Goal: Task Accomplishment & Management: Complete application form

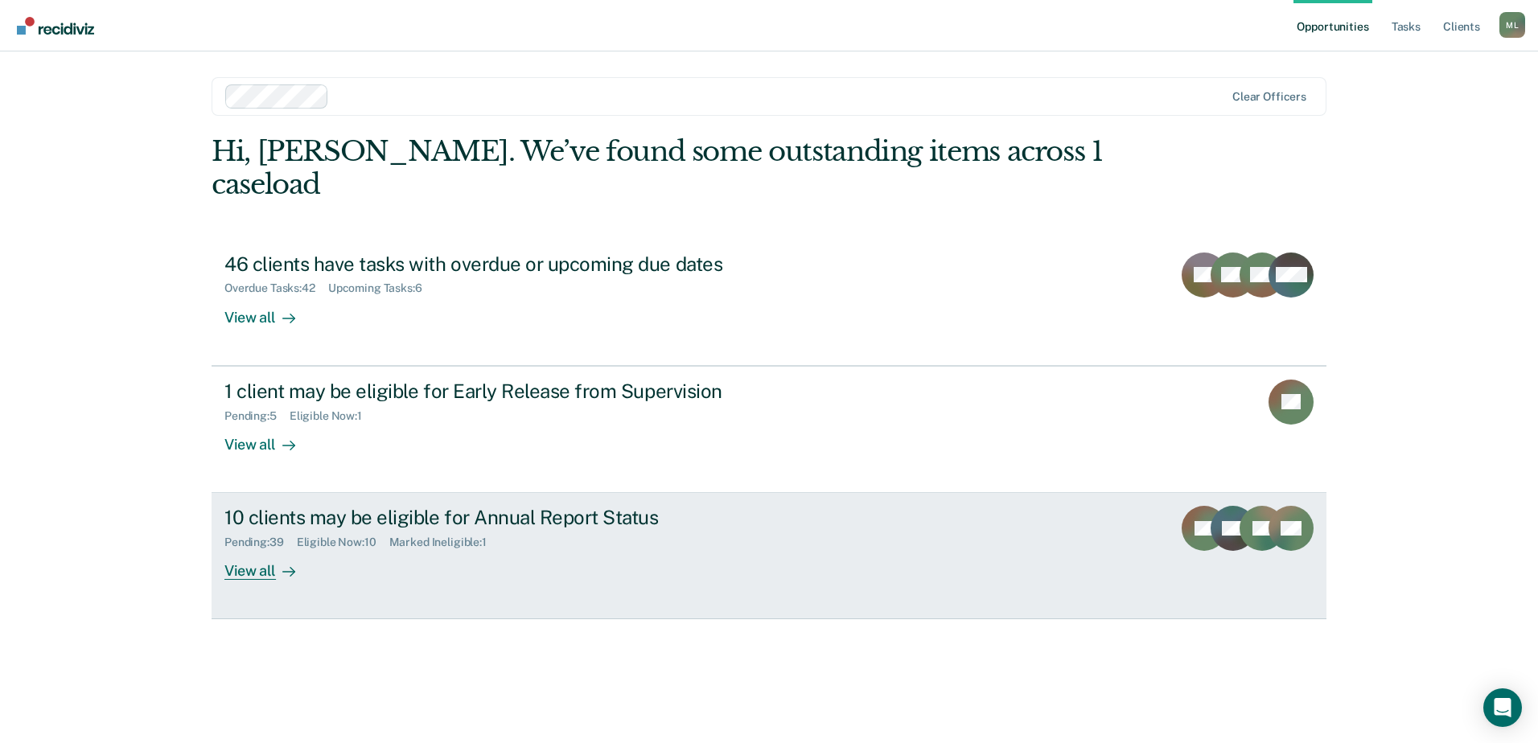
click at [545, 506] on div "10 clients may be eligible for Annual Report Status" at bounding box center [506, 517] width 565 height 23
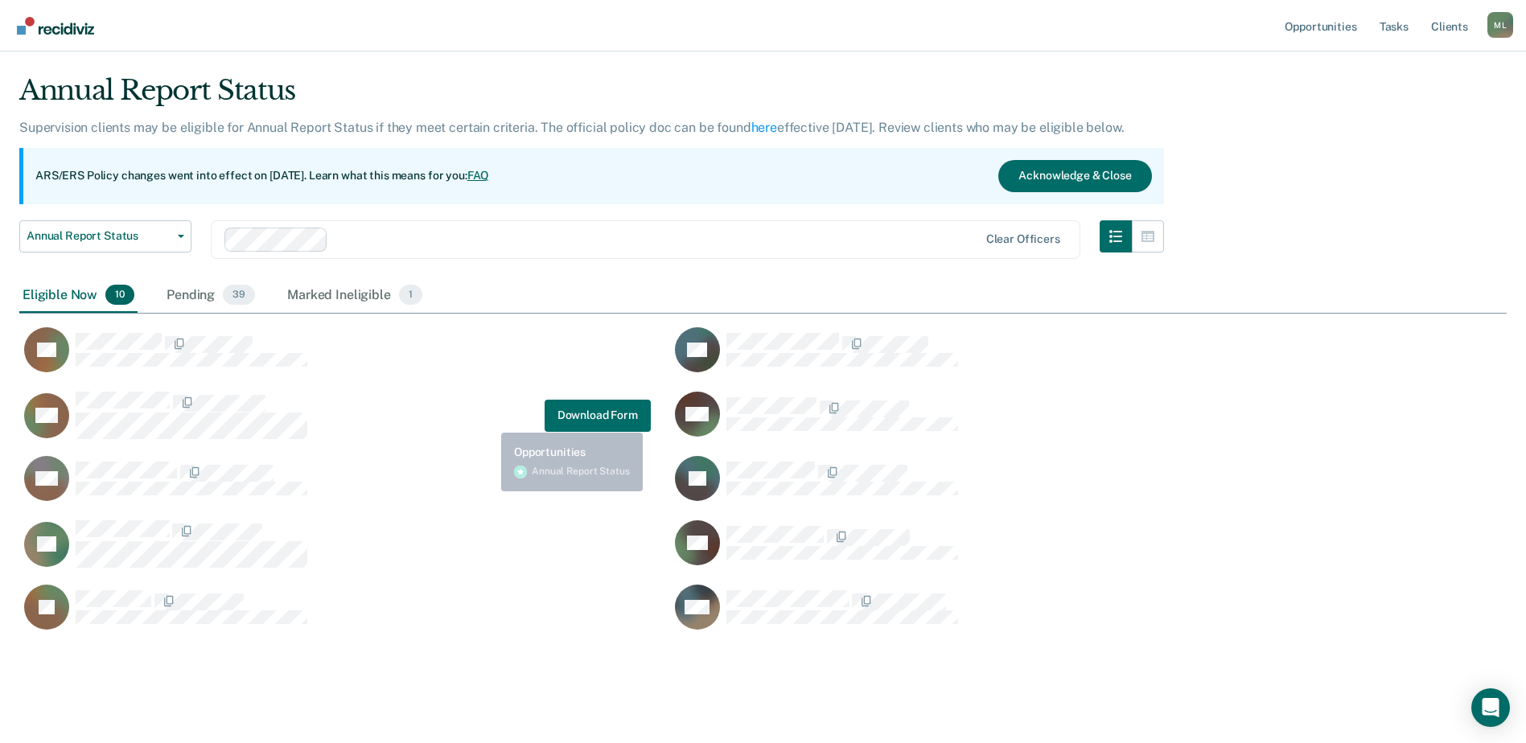
scroll to position [58, 0]
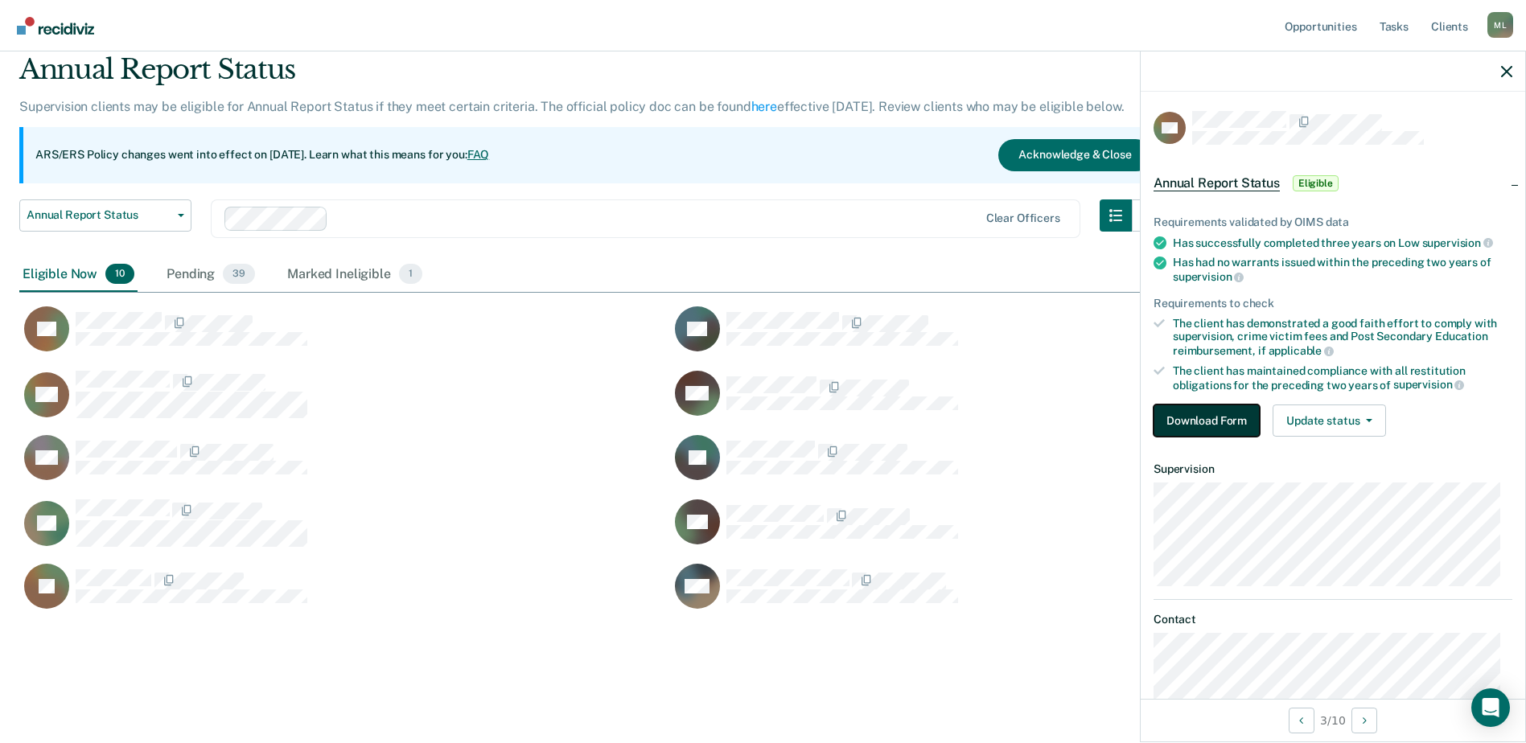
click at [1227, 424] on button "Download Form" at bounding box center [1206, 421] width 106 height 32
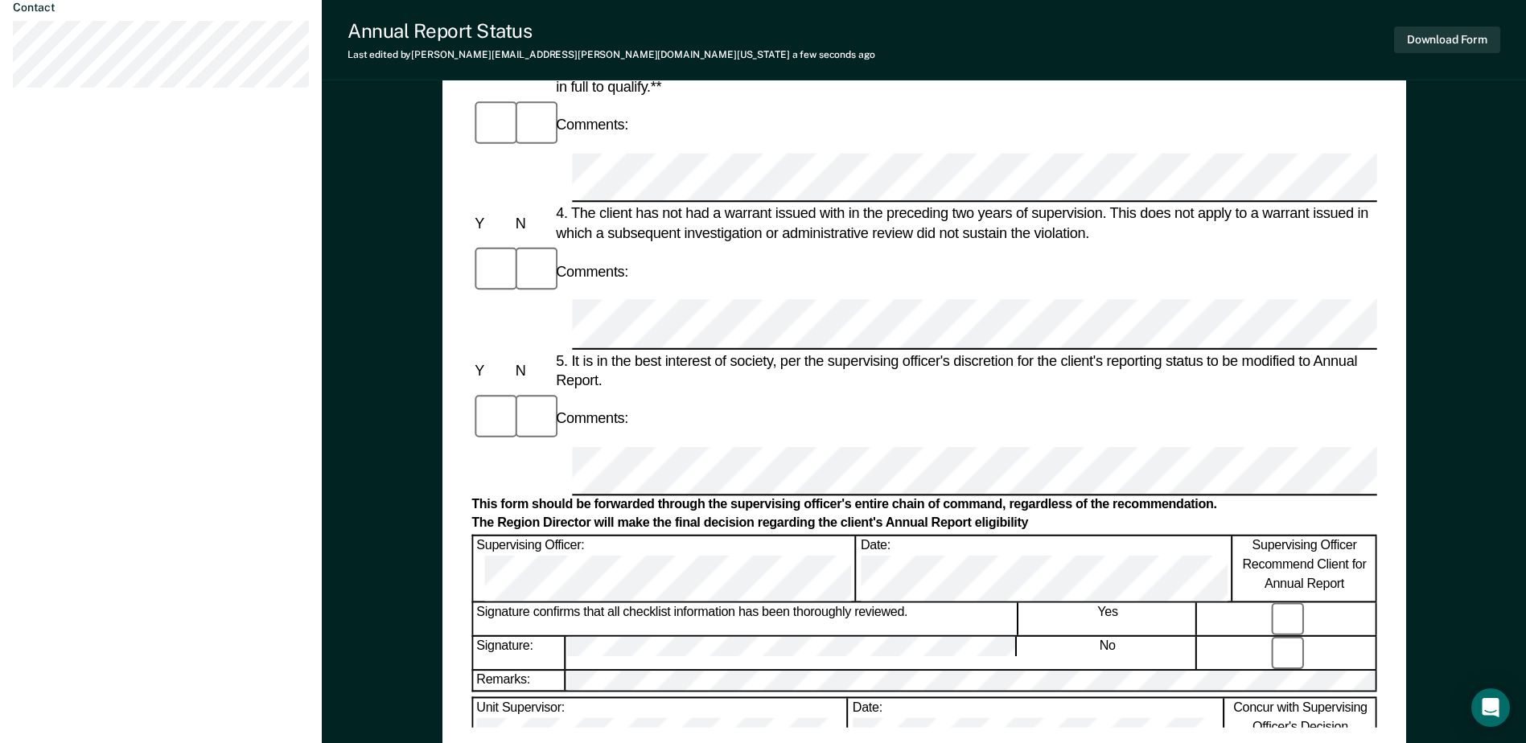
scroll to position [643, 0]
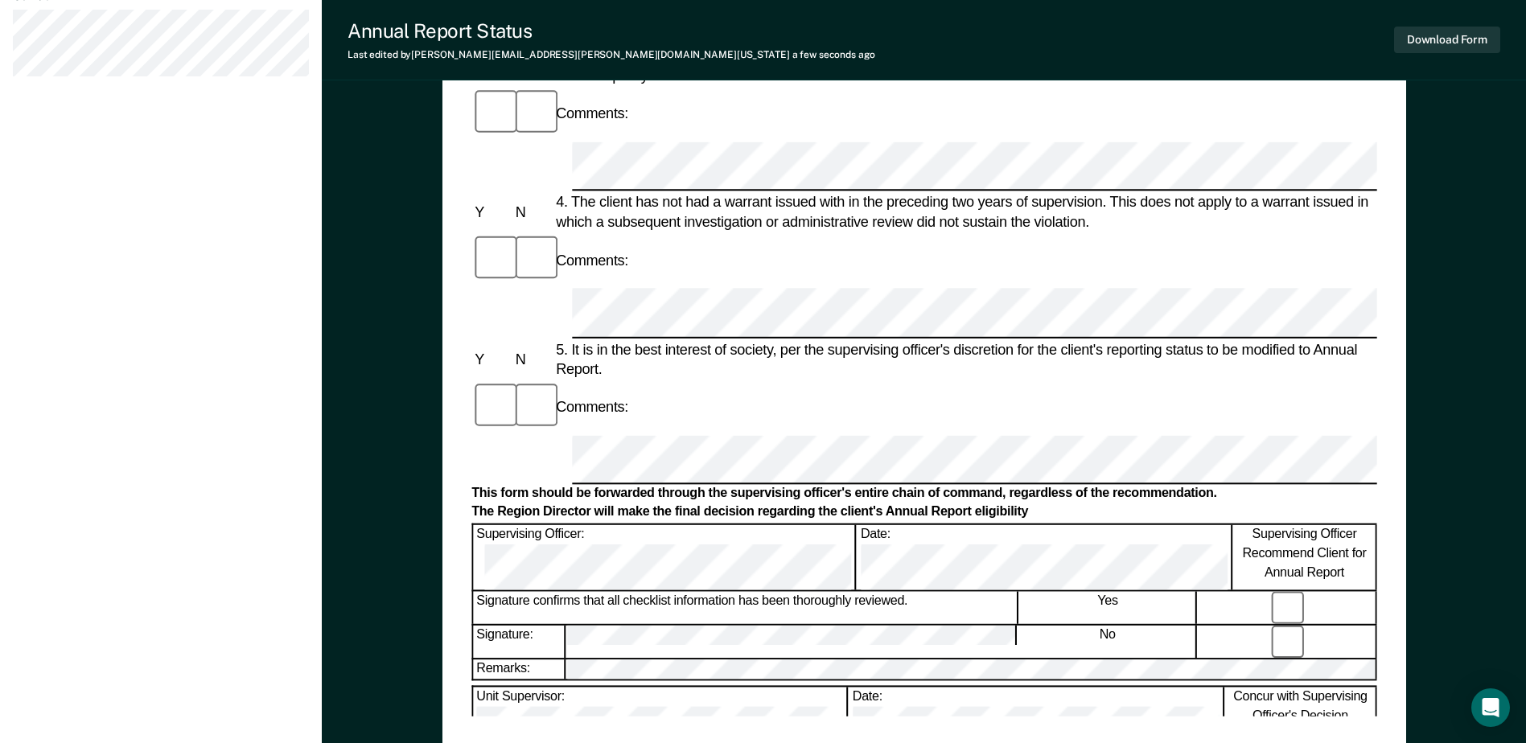
click at [592, 352] on form "Annual Reporting Checklist, Recommendation, and Determination Form Clients who …" at bounding box center [923, 436] width 905 height 1835
click at [744, 678] on div "Annual Reporting Checklist, Recommendation, and Determination Form Clients who …" at bounding box center [923, 117] width 905 height 1197
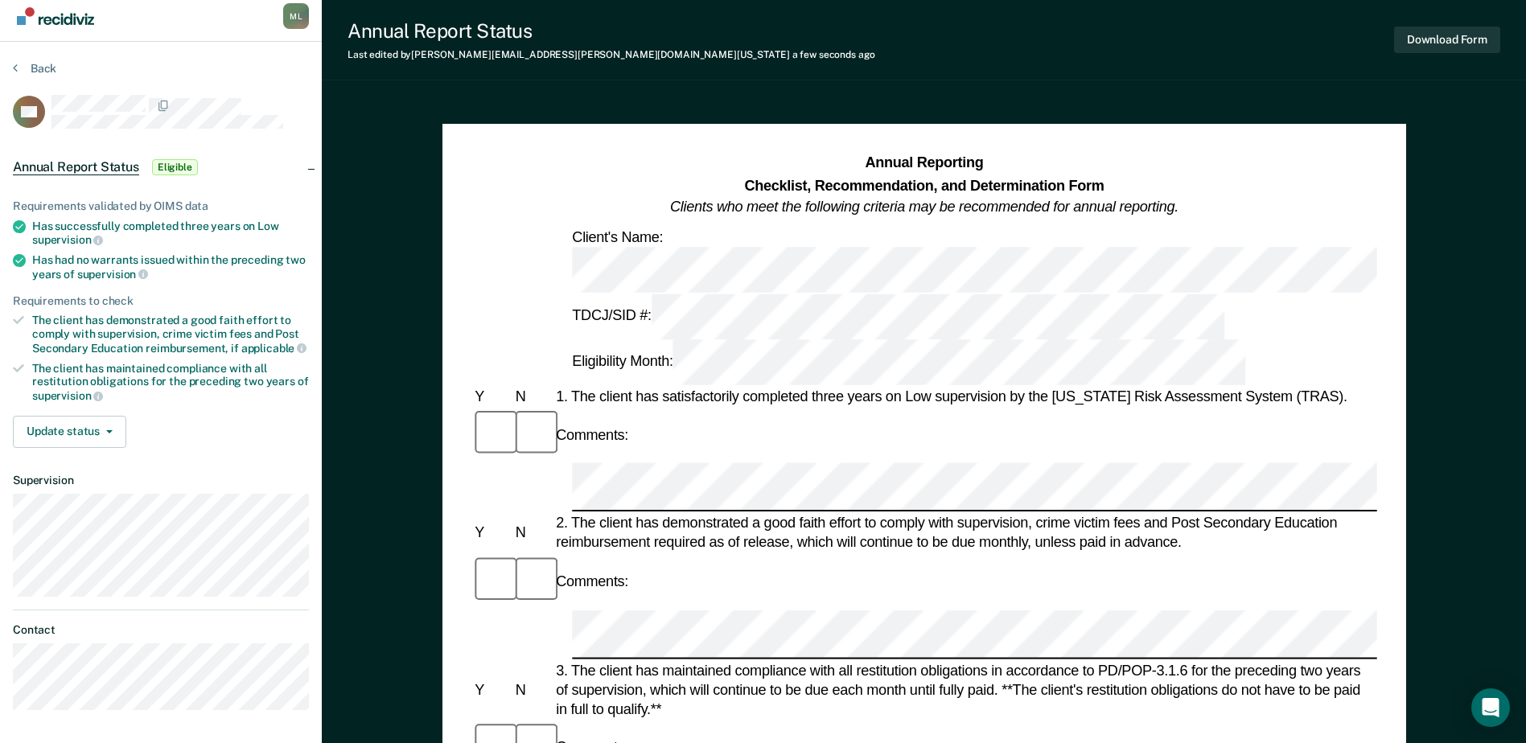
scroll to position [0, 0]
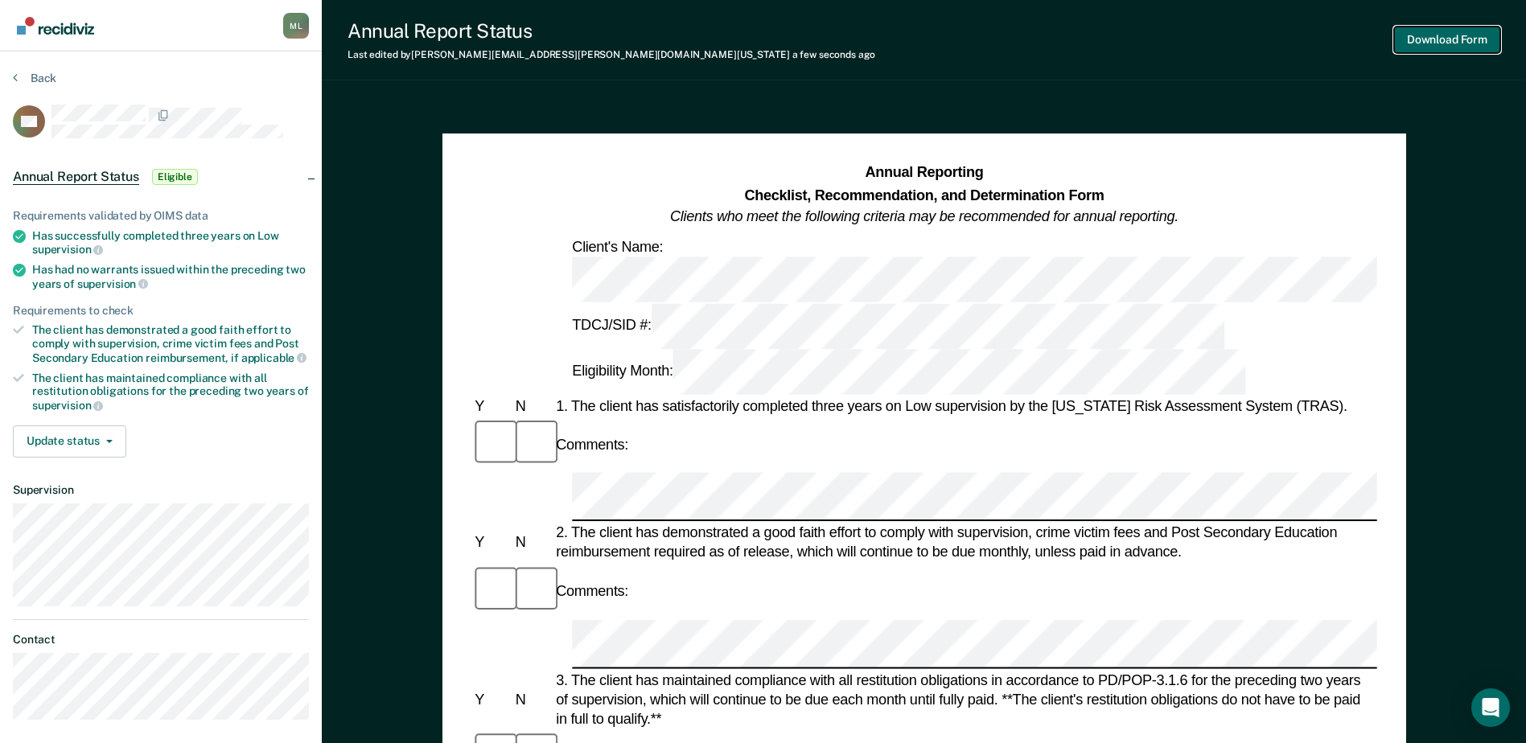
click at [1445, 39] on button "Download Form" at bounding box center [1447, 40] width 106 height 27
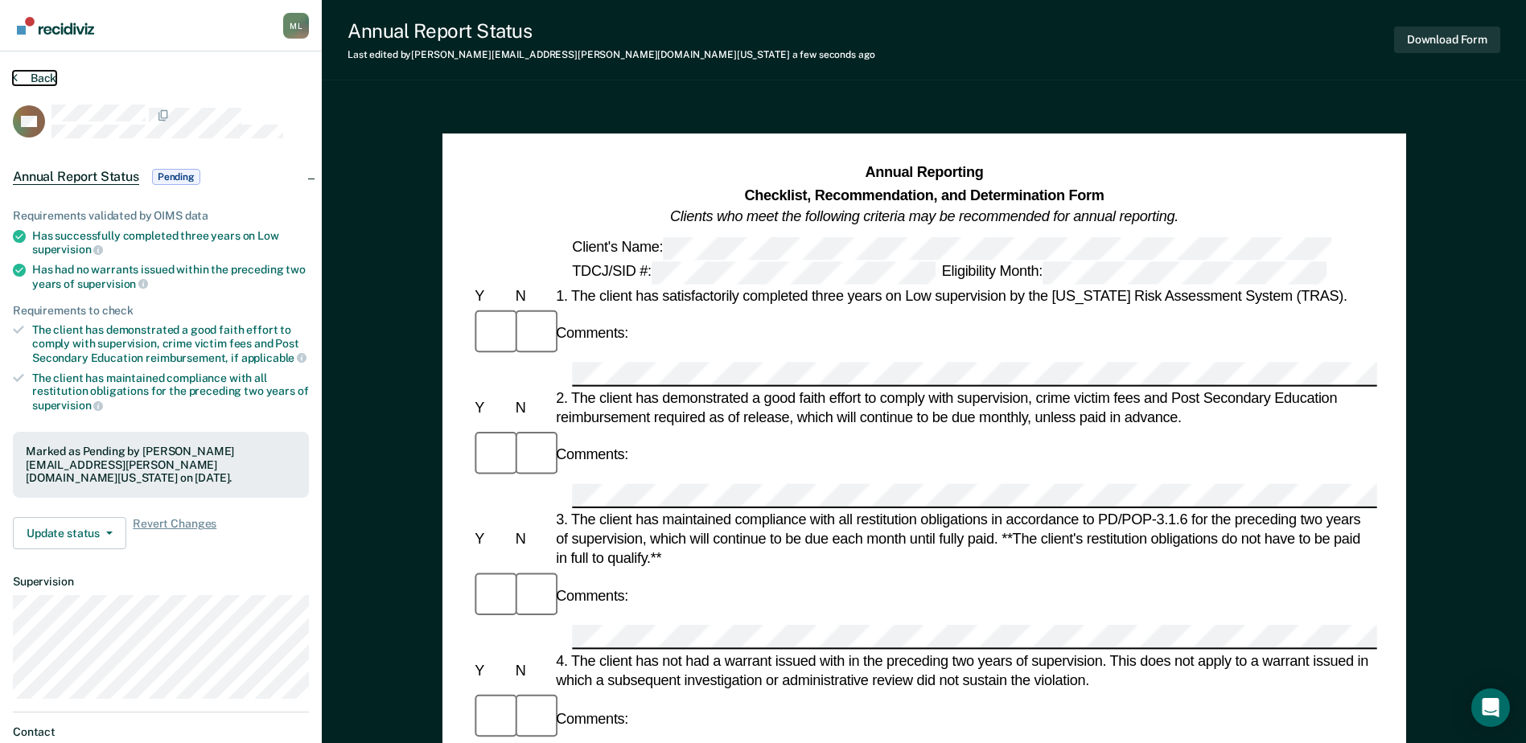
click at [35, 72] on button "Back" at bounding box center [34, 78] width 43 height 14
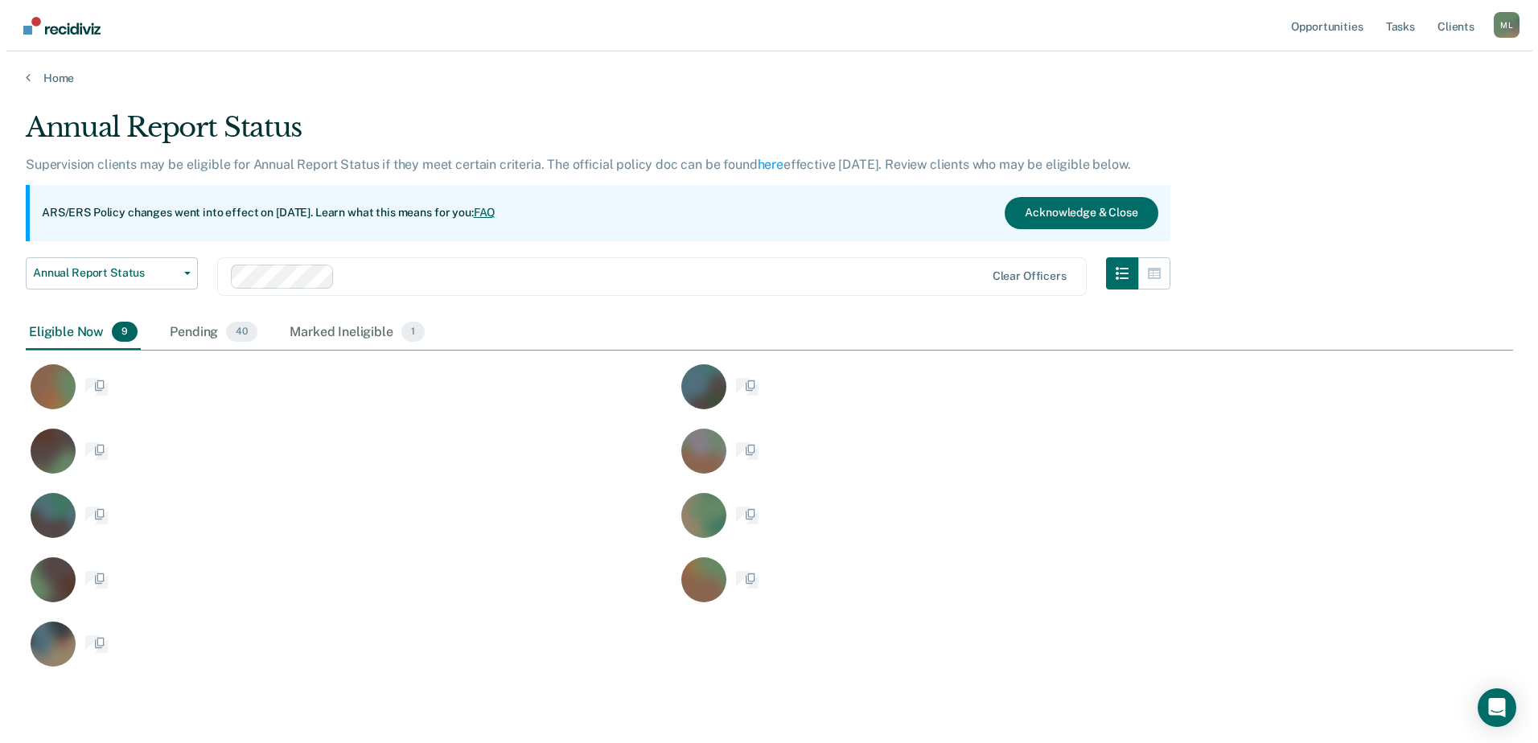
scroll to position [558, 1475]
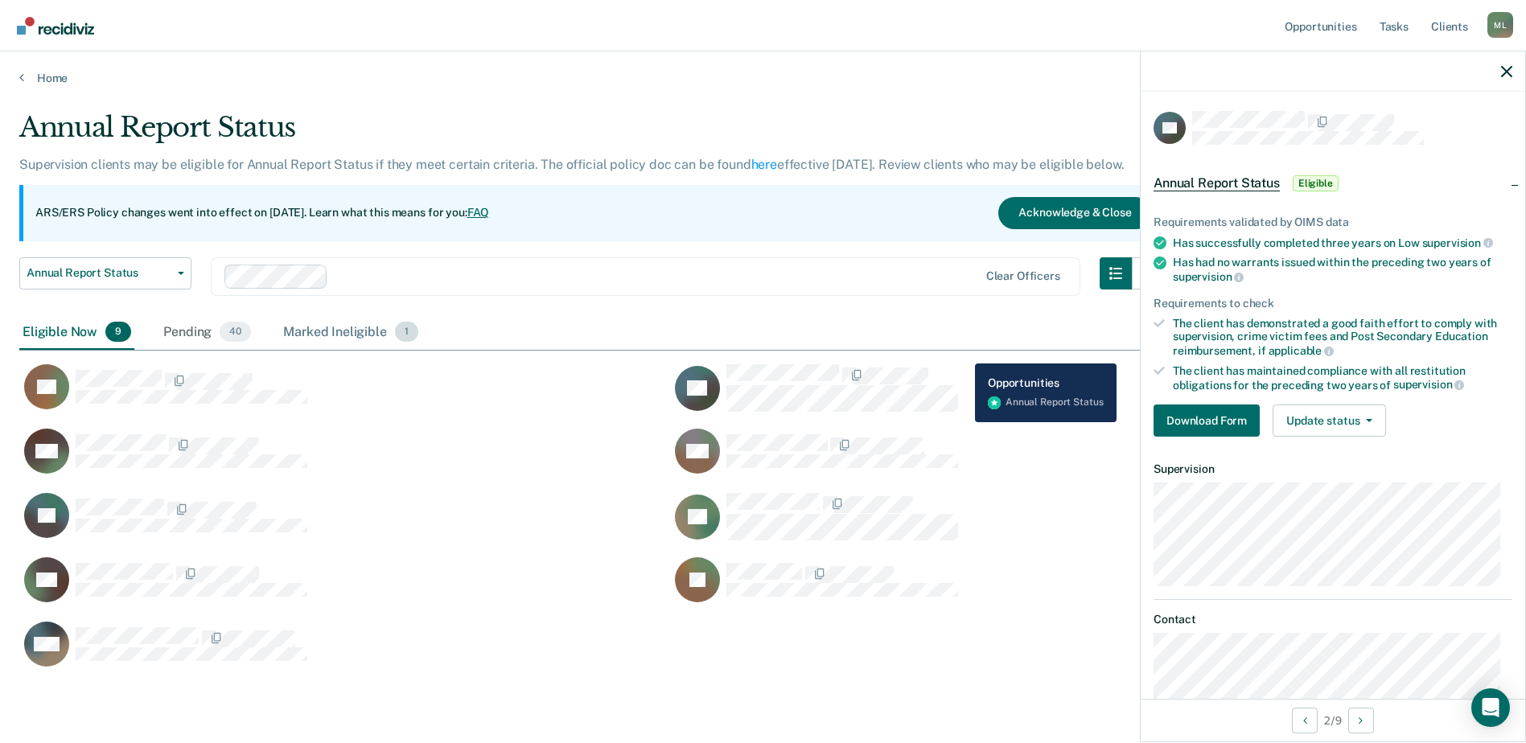
click at [328, 334] on div "Marked Ineligible 1" at bounding box center [351, 332] width 142 height 35
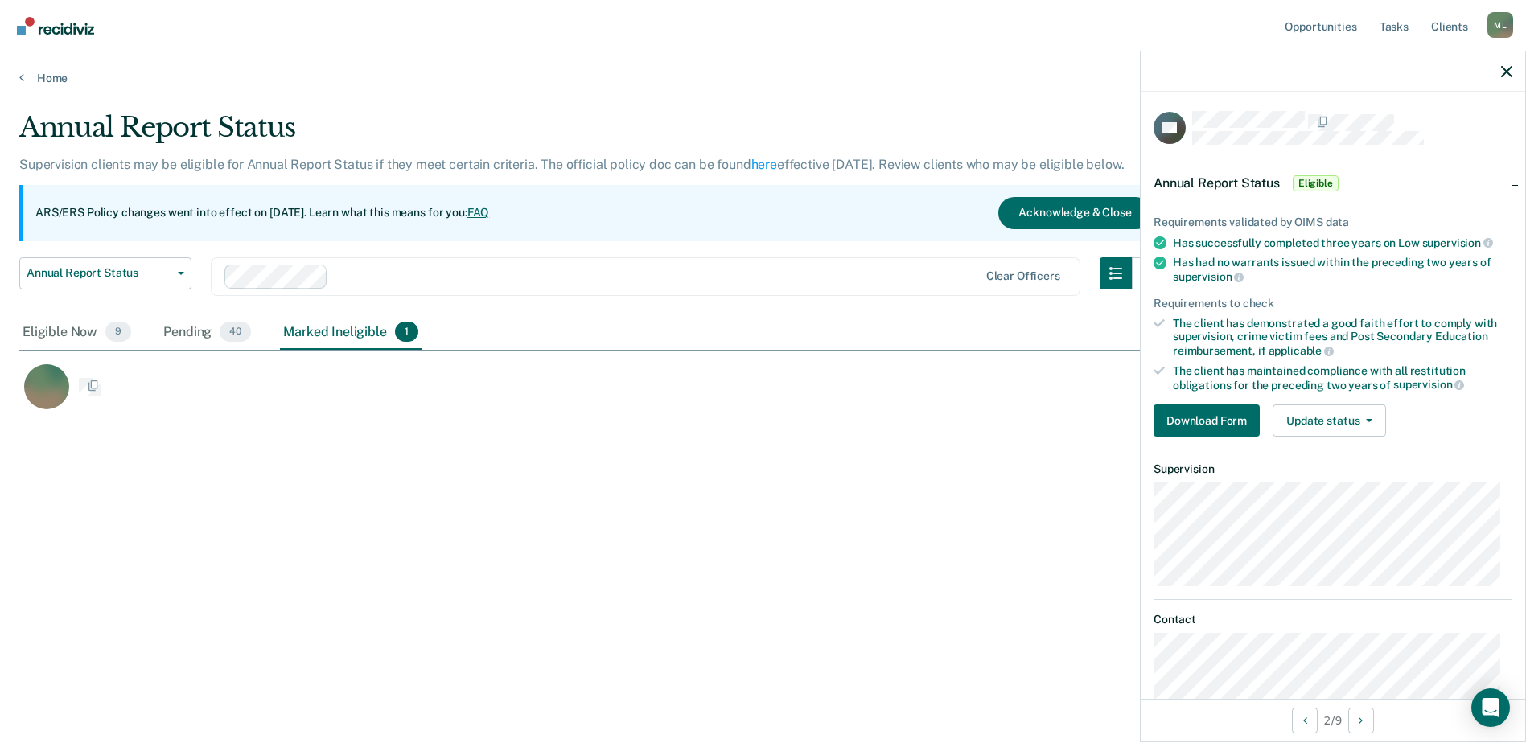
scroll to position [13, 13]
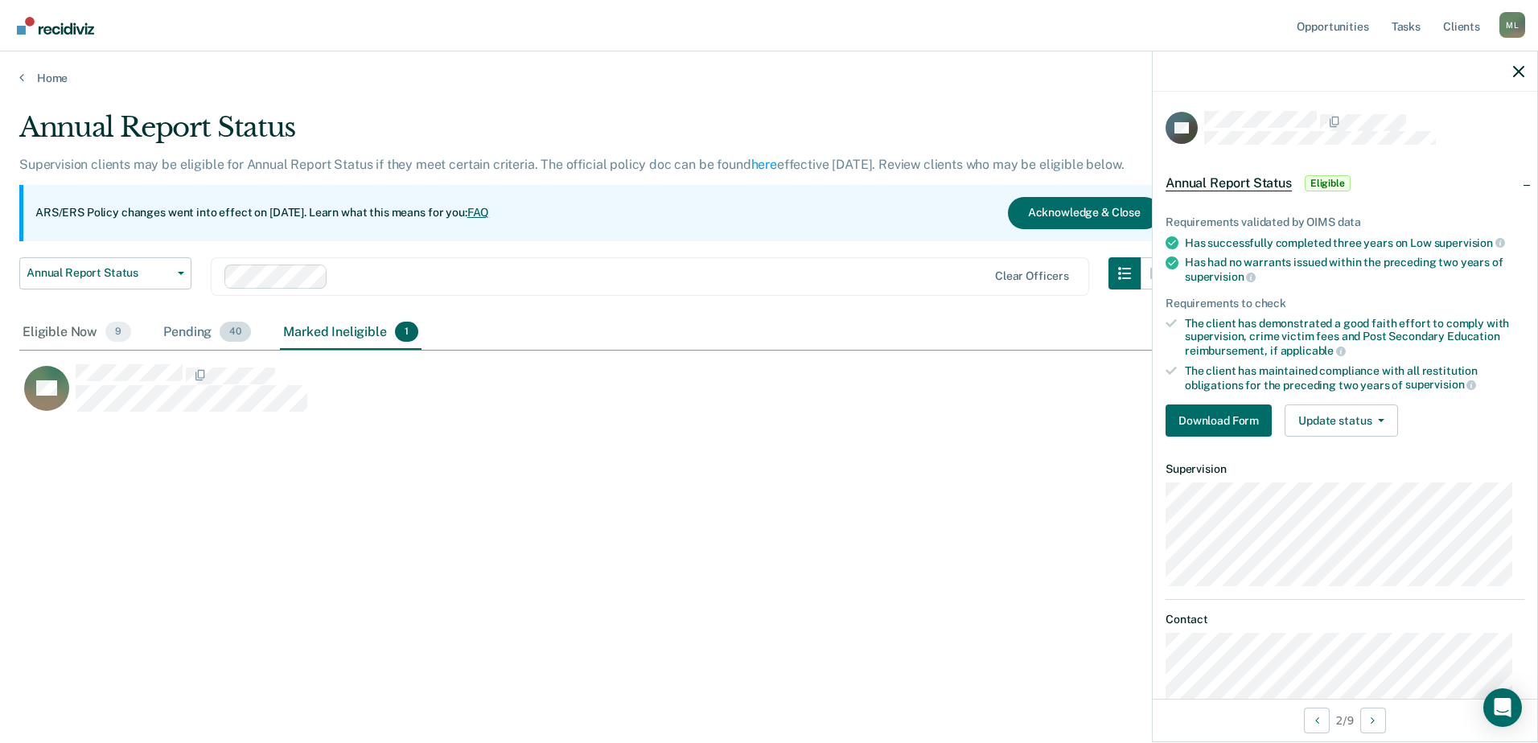
click at [224, 335] on span "40" at bounding box center [235, 332] width 31 height 21
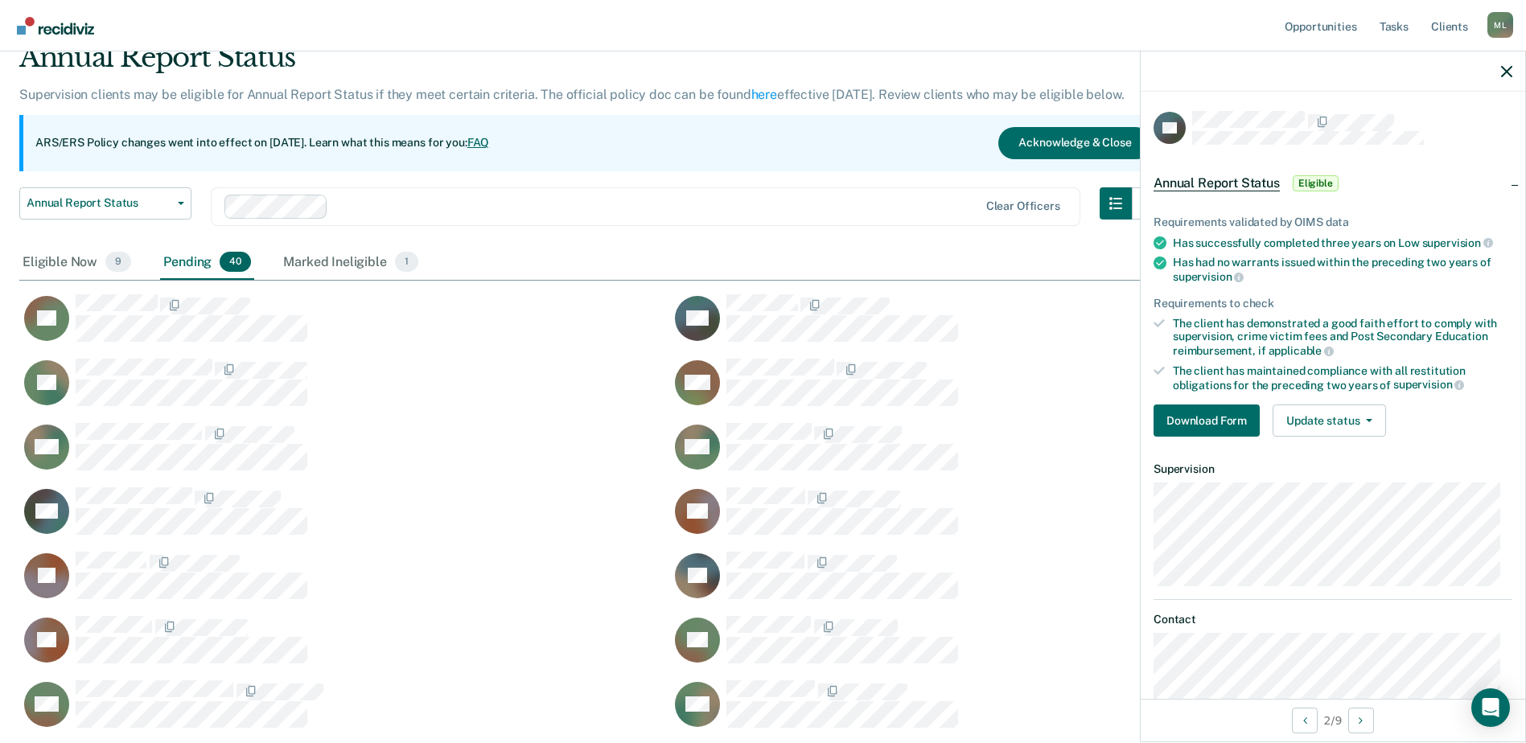
scroll to position [0, 0]
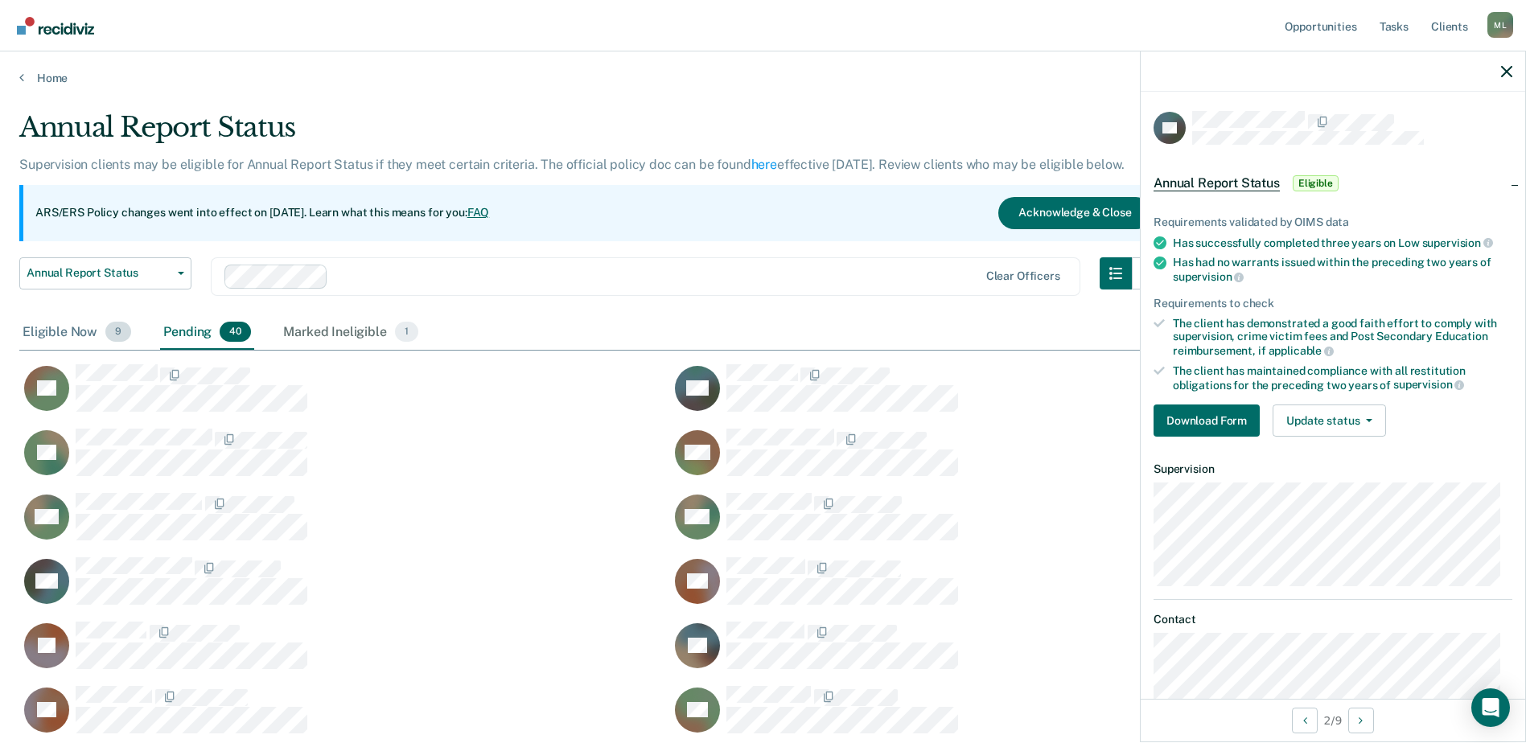
click at [113, 324] on span "9" at bounding box center [118, 332] width 26 height 21
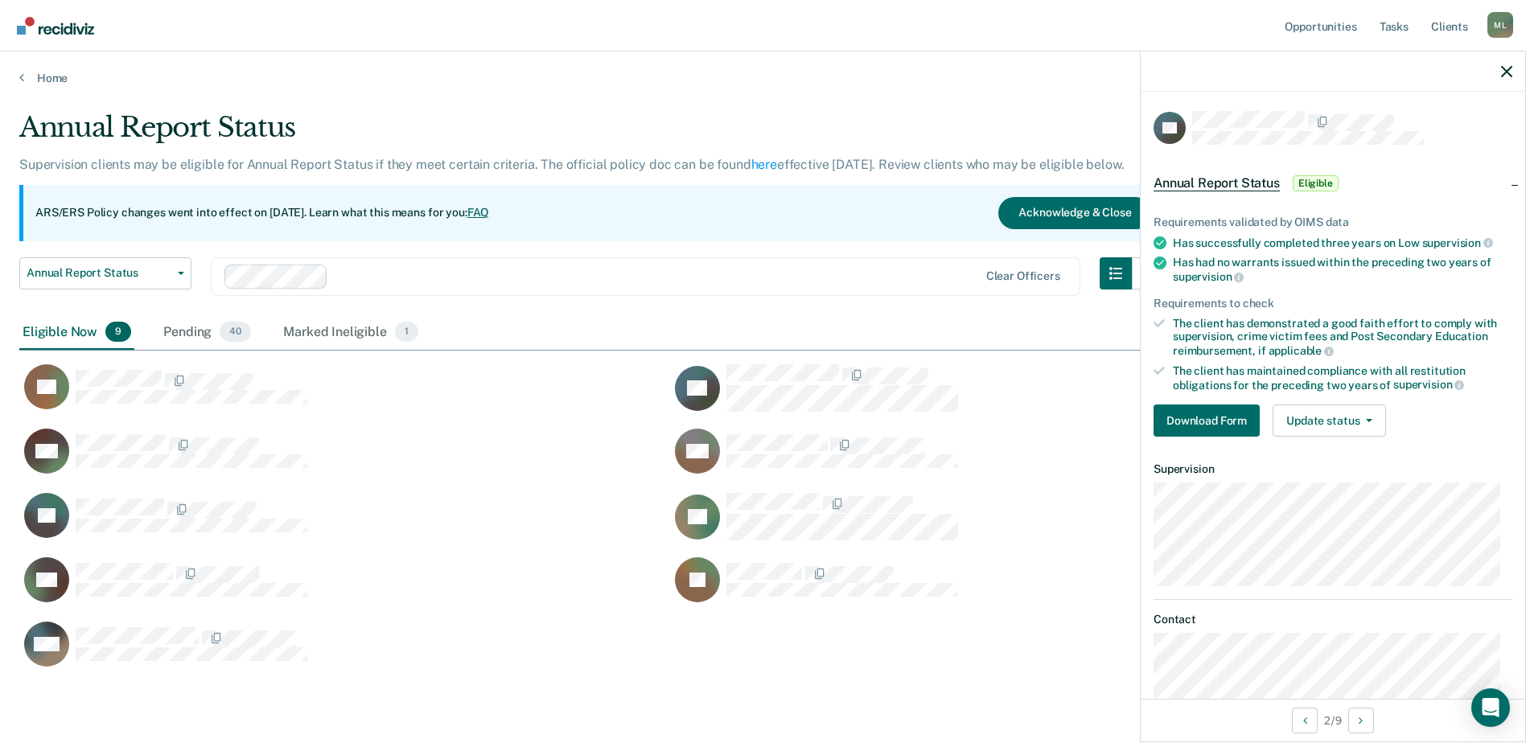
scroll to position [558, 1475]
click at [103, 330] on div "Eligible Now 9" at bounding box center [76, 332] width 115 height 35
click at [92, 333] on div "Eligible Now 9" at bounding box center [76, 332] width 115 height 35
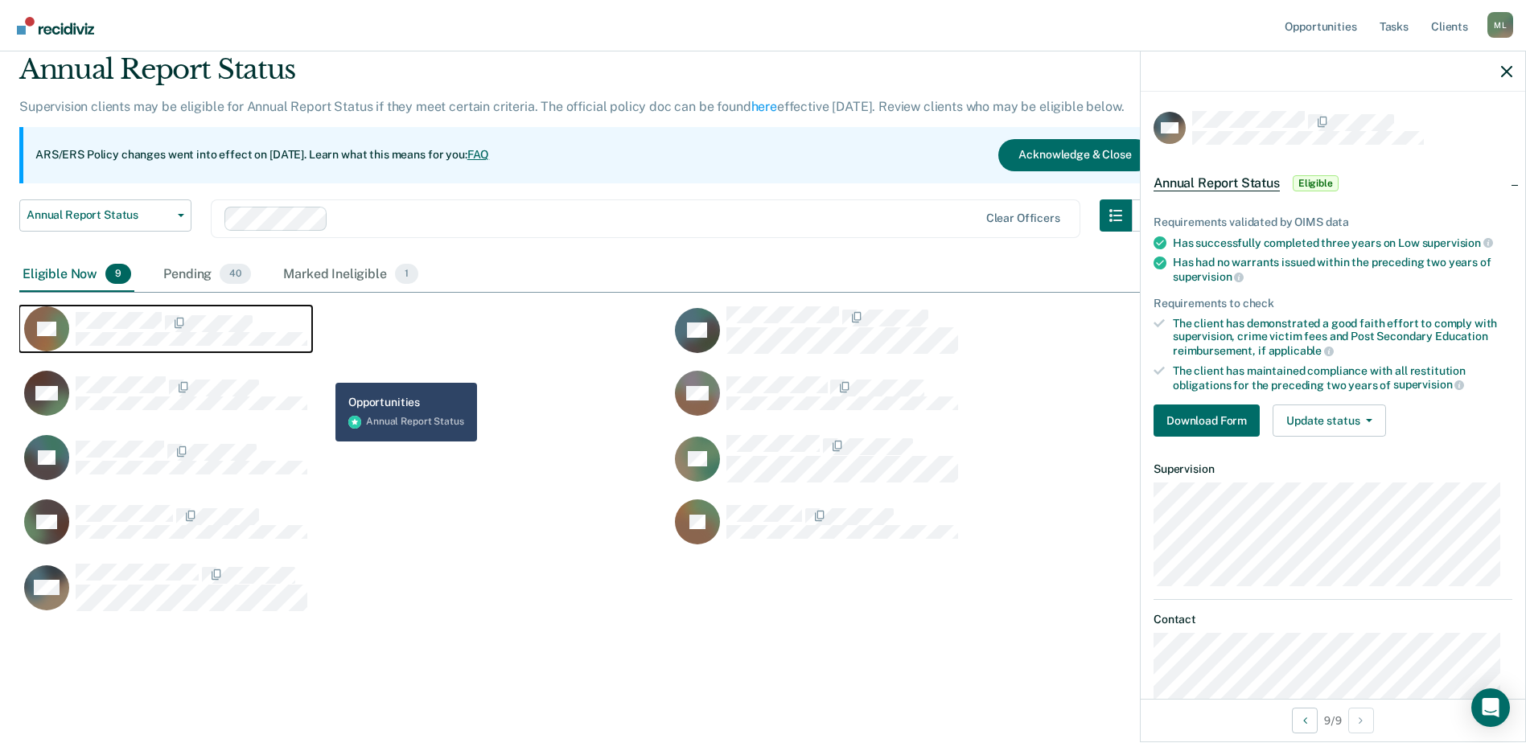
click at [336, 364] on div "CL" at bounding box center [344, 338] width 651 height 64
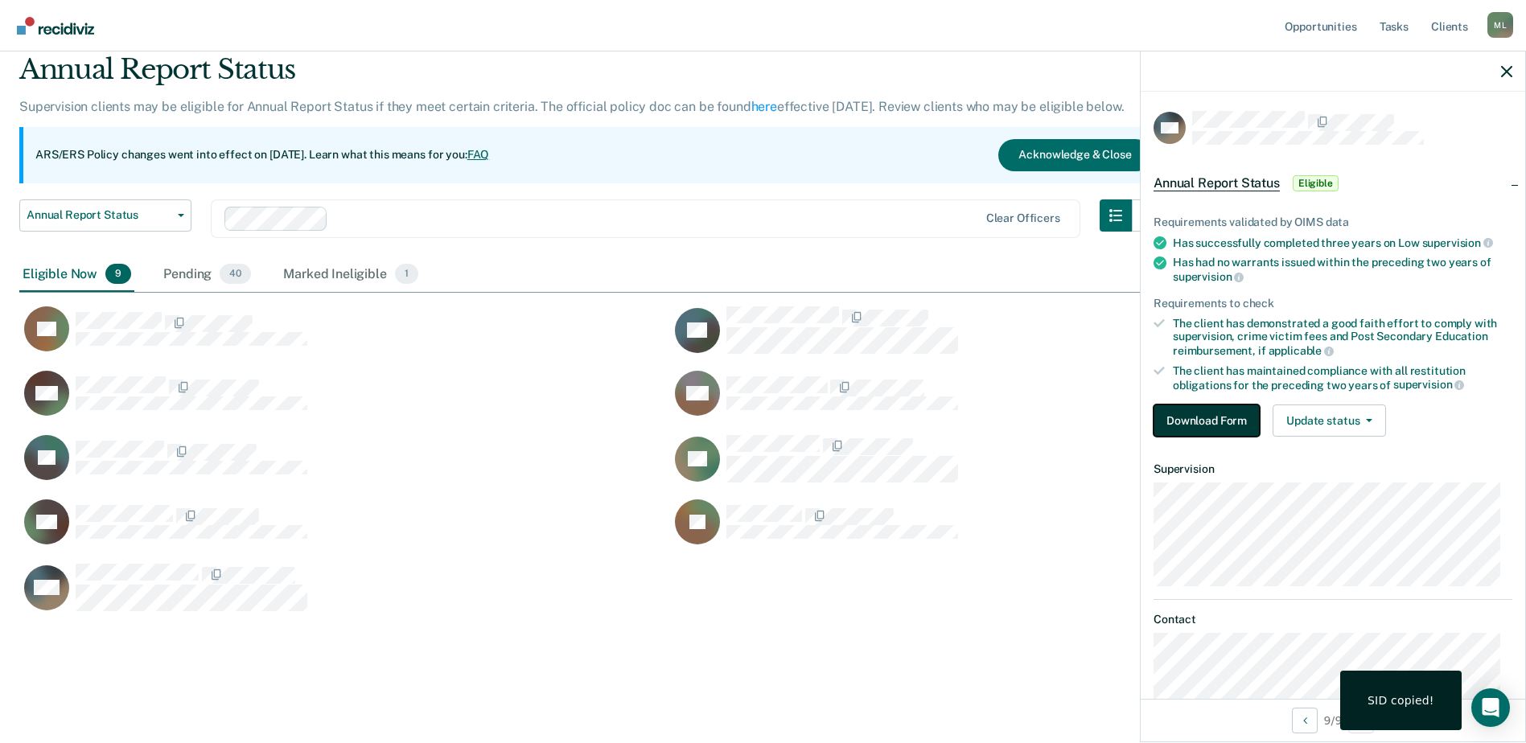
click at [1215, 416] on button "Download Form" at bounding box center [1206, 421] width 106 height 32
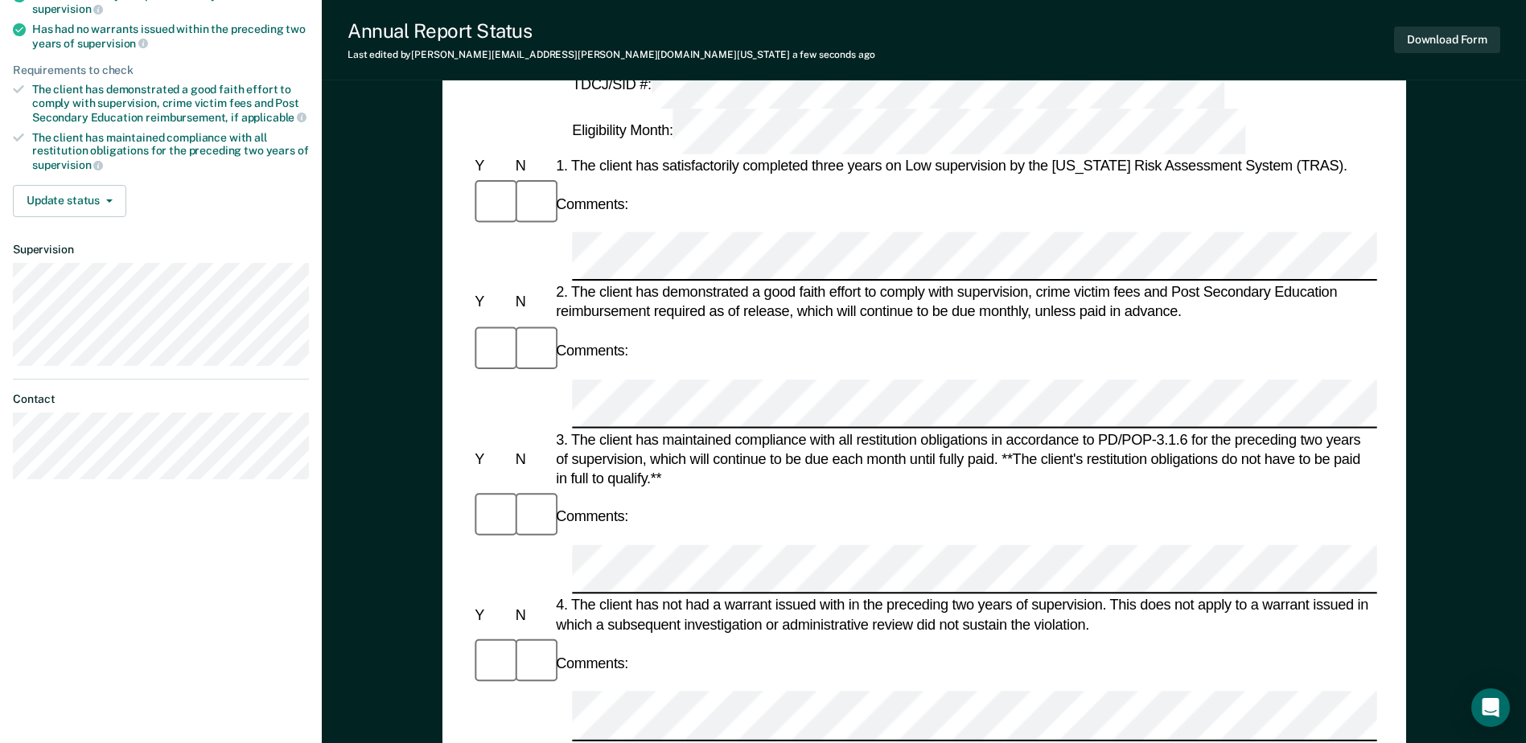
scroll to position [241, 0]
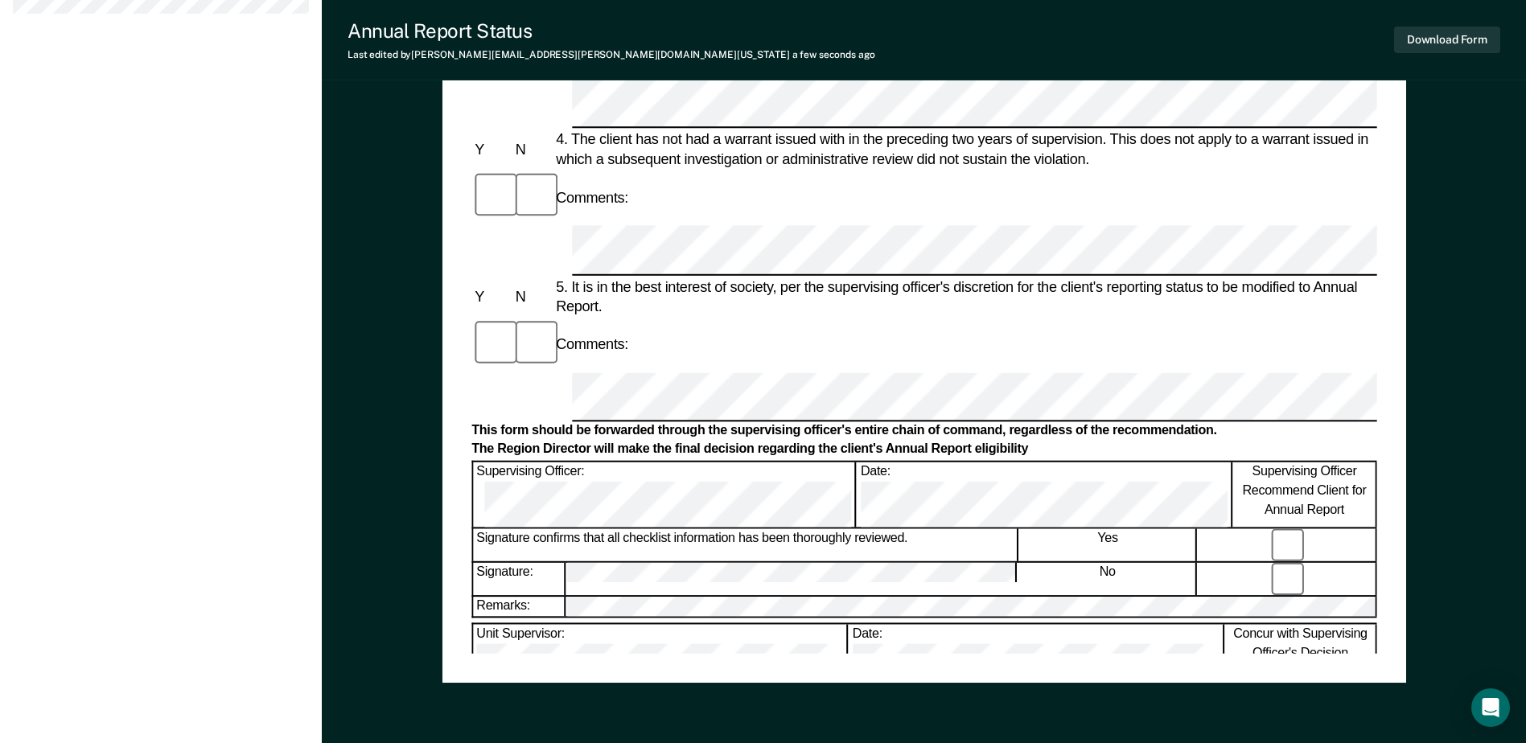
scroll to position [724, 0]
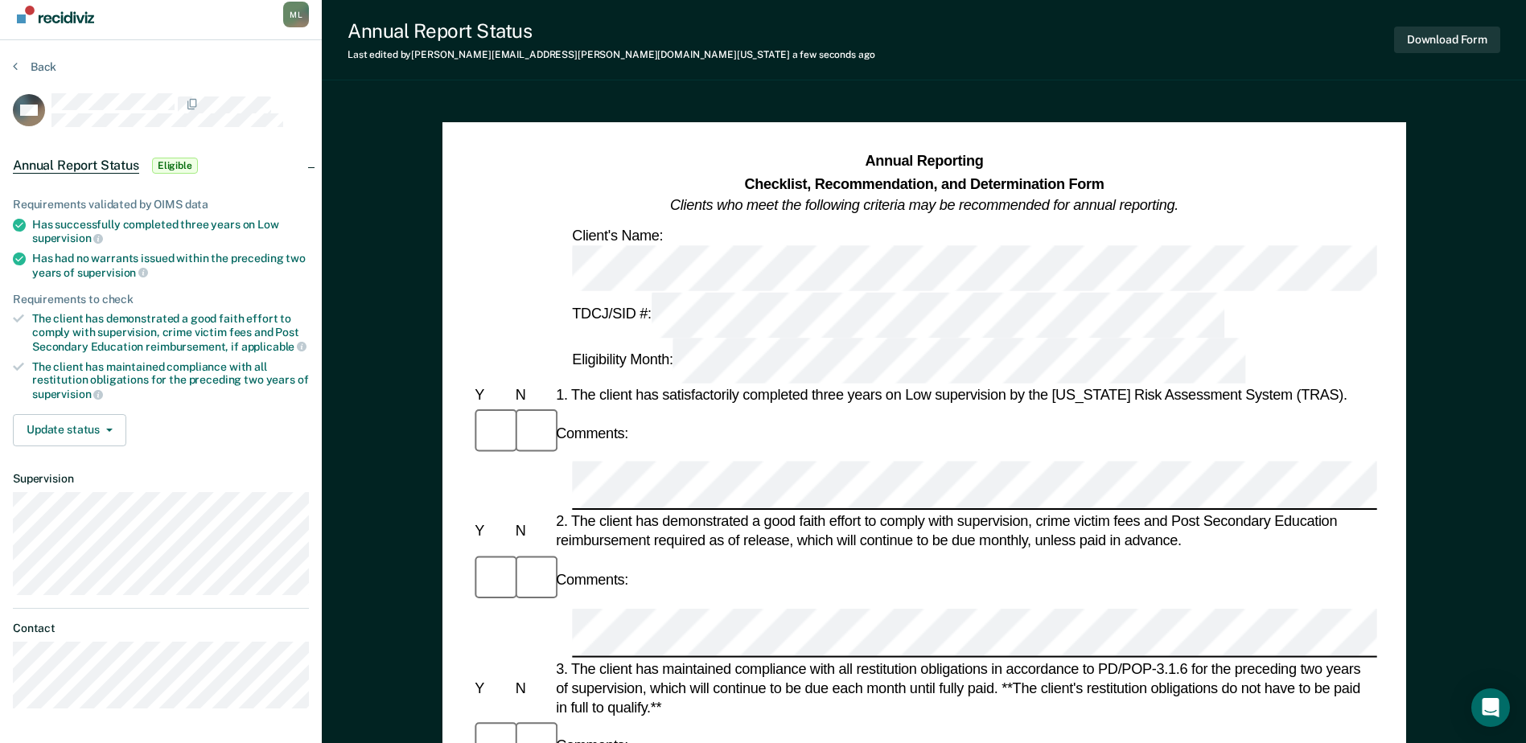
scroll to position [0, 0]
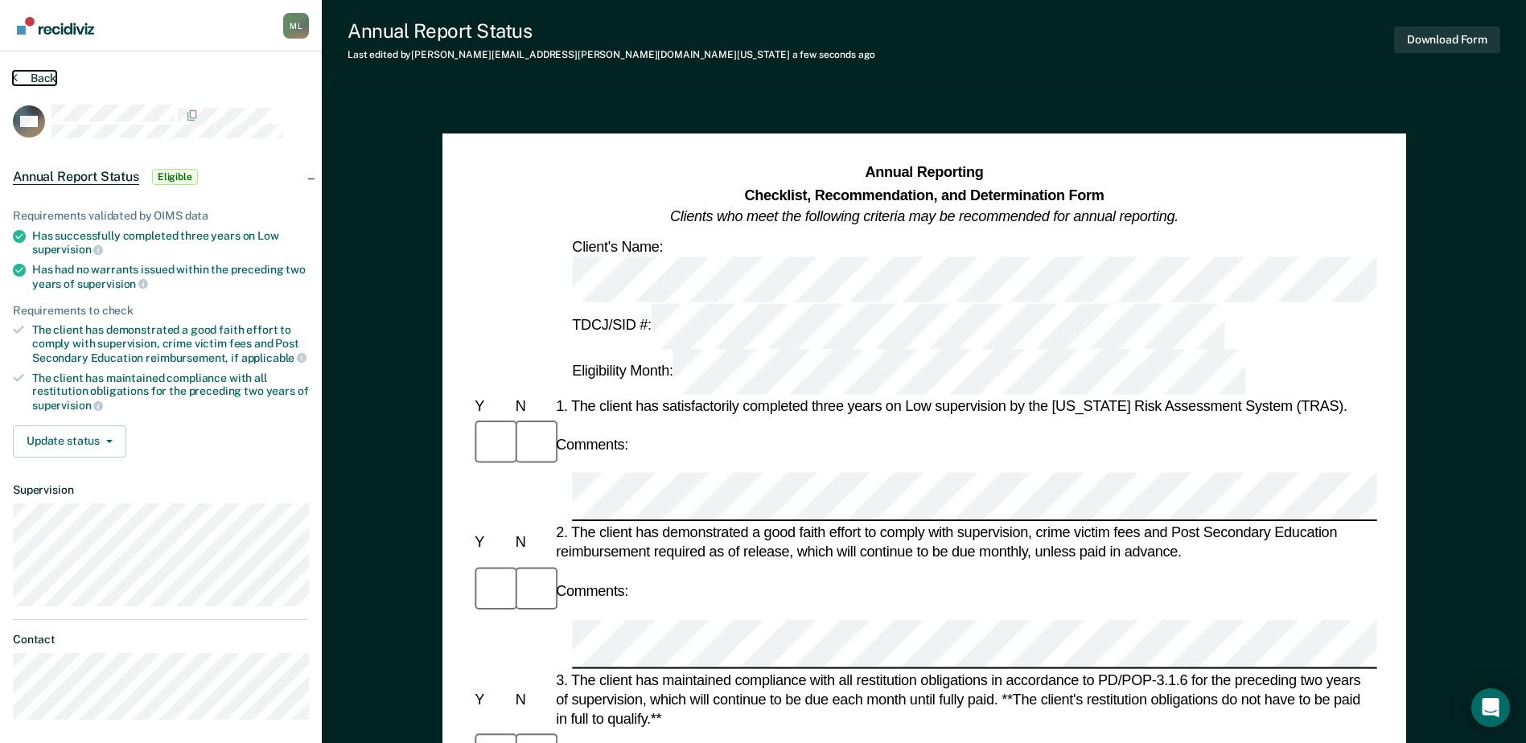
click at [35, 72] on button "Back" at bounding box center [34, 78] width 43 height 14
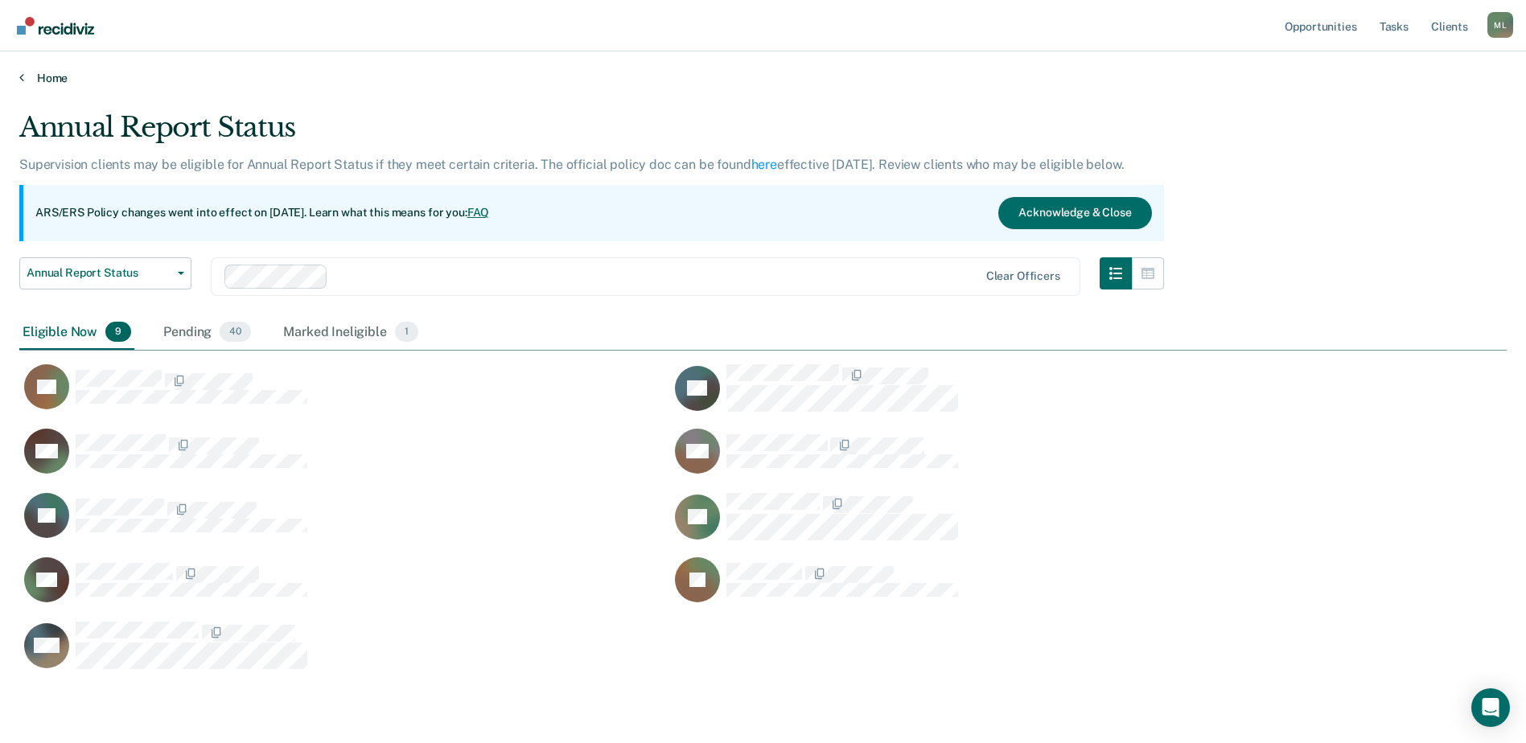
scroll to position [558, 1475]
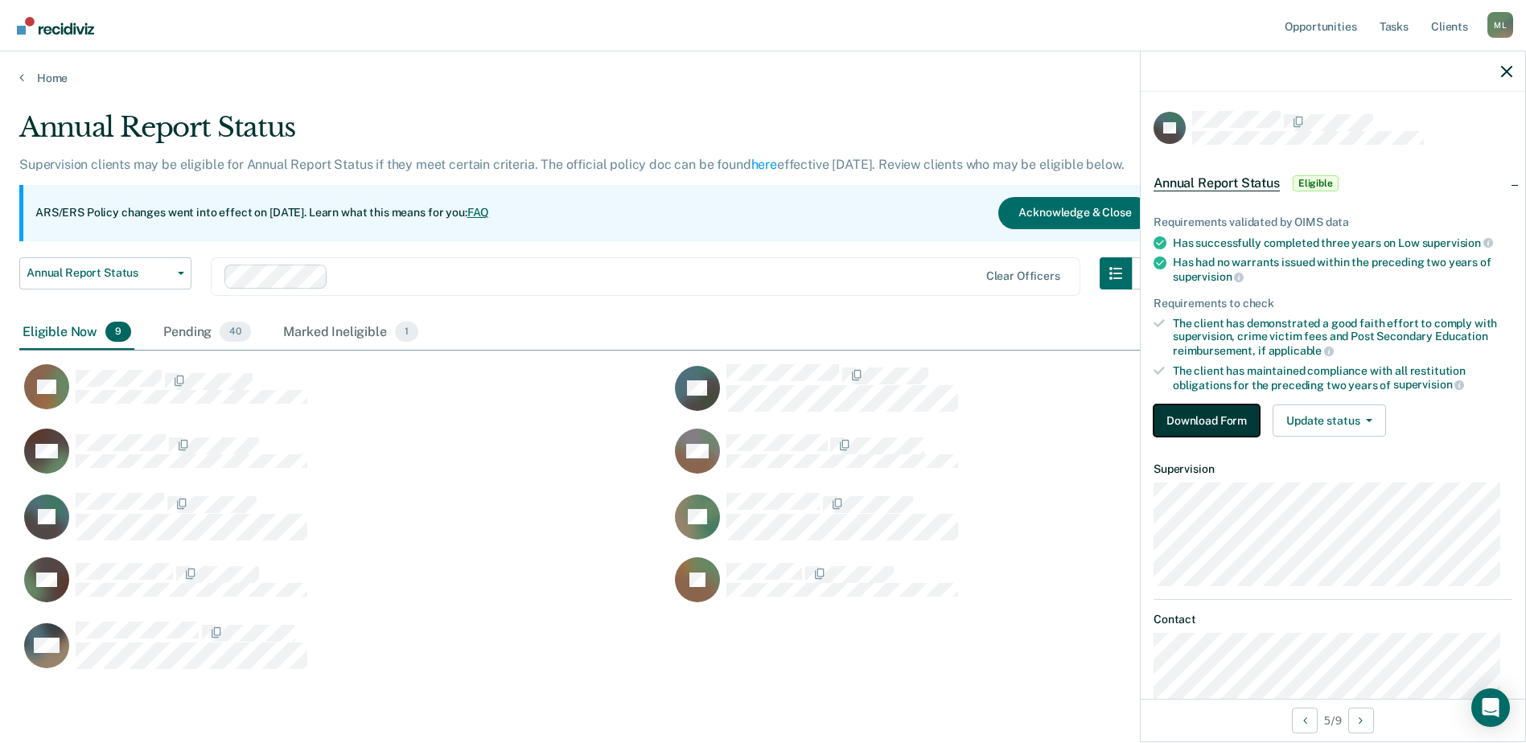
click at [1172, 419] on button "Download Form" at bounding box center [1206, 421] width 106 height 32
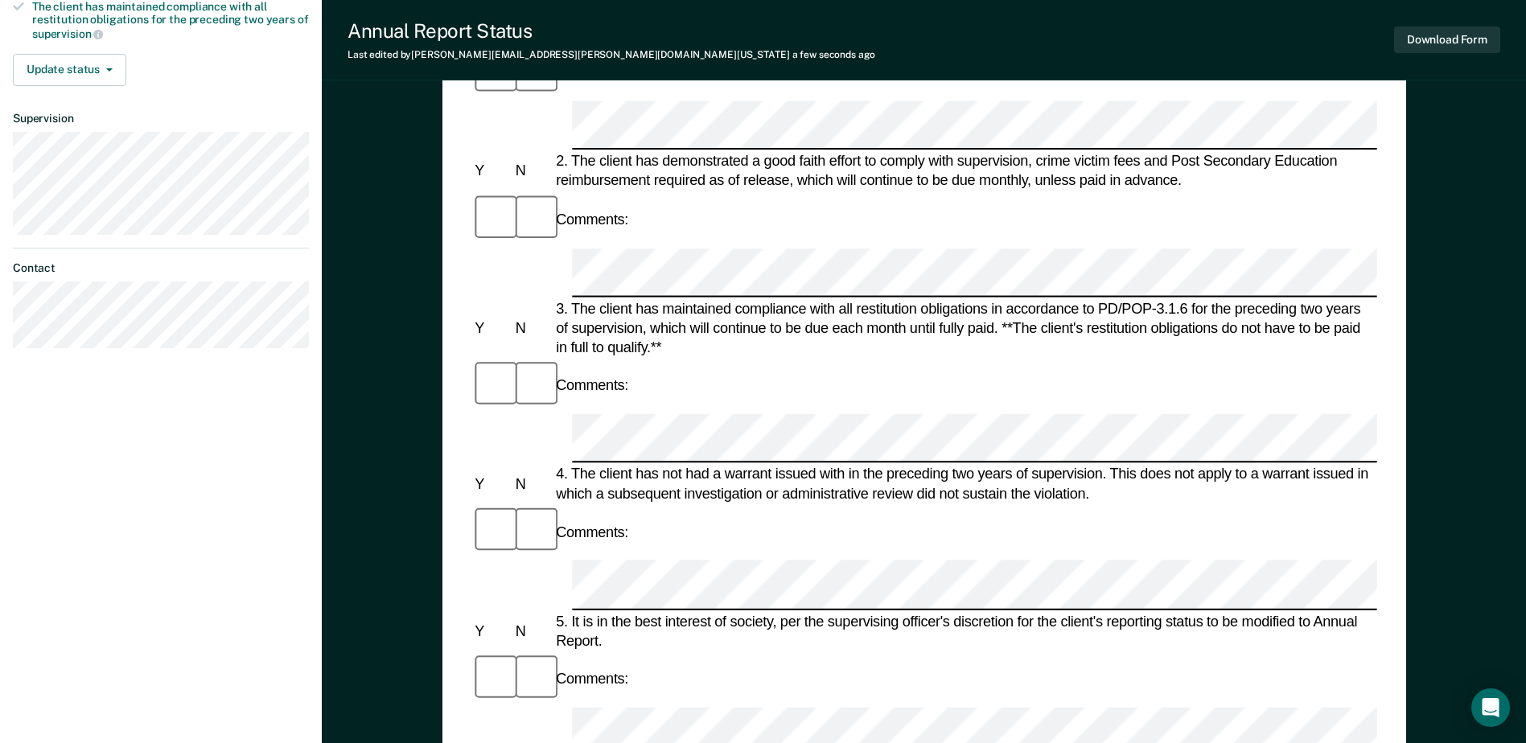
scroll to position [402, 0]
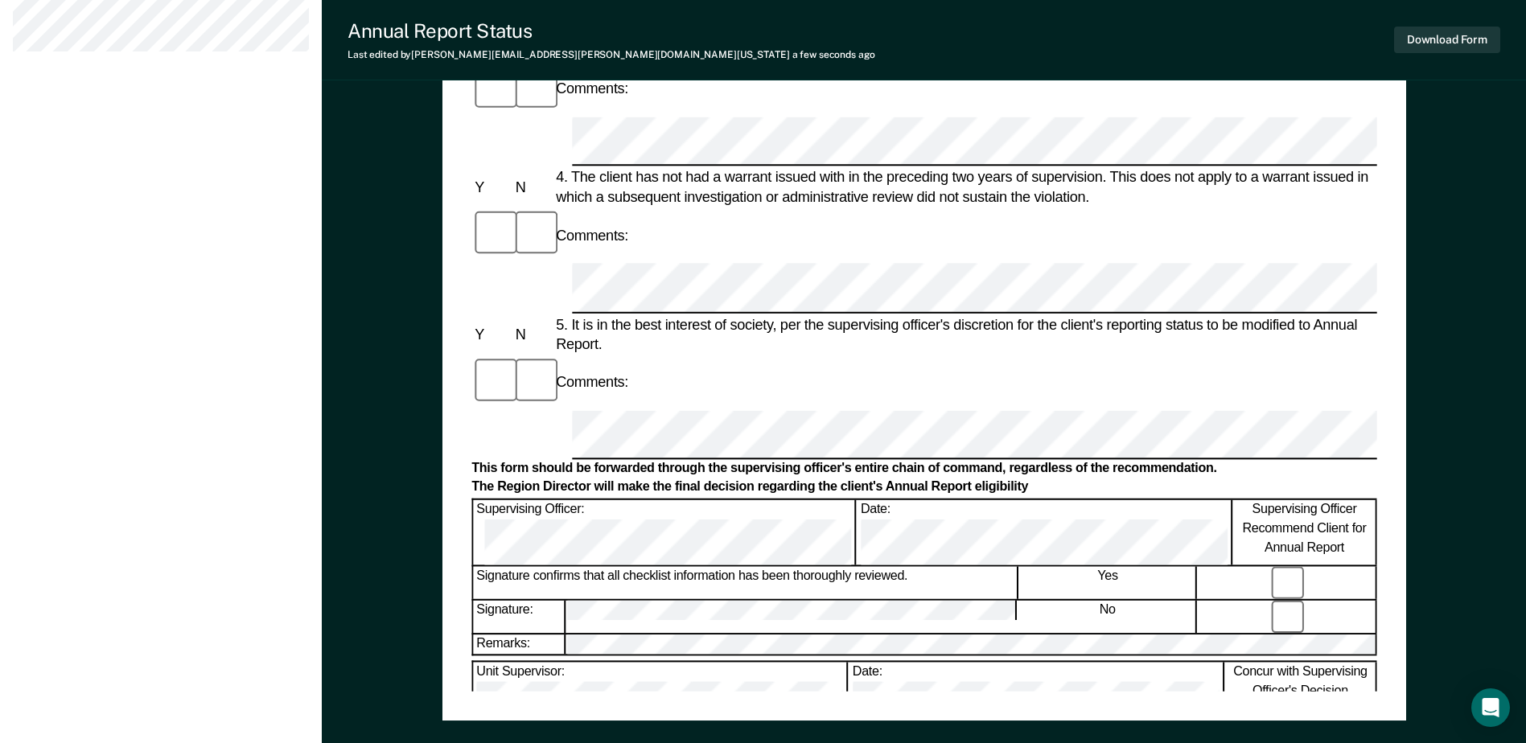
scroll to position [724, 0]
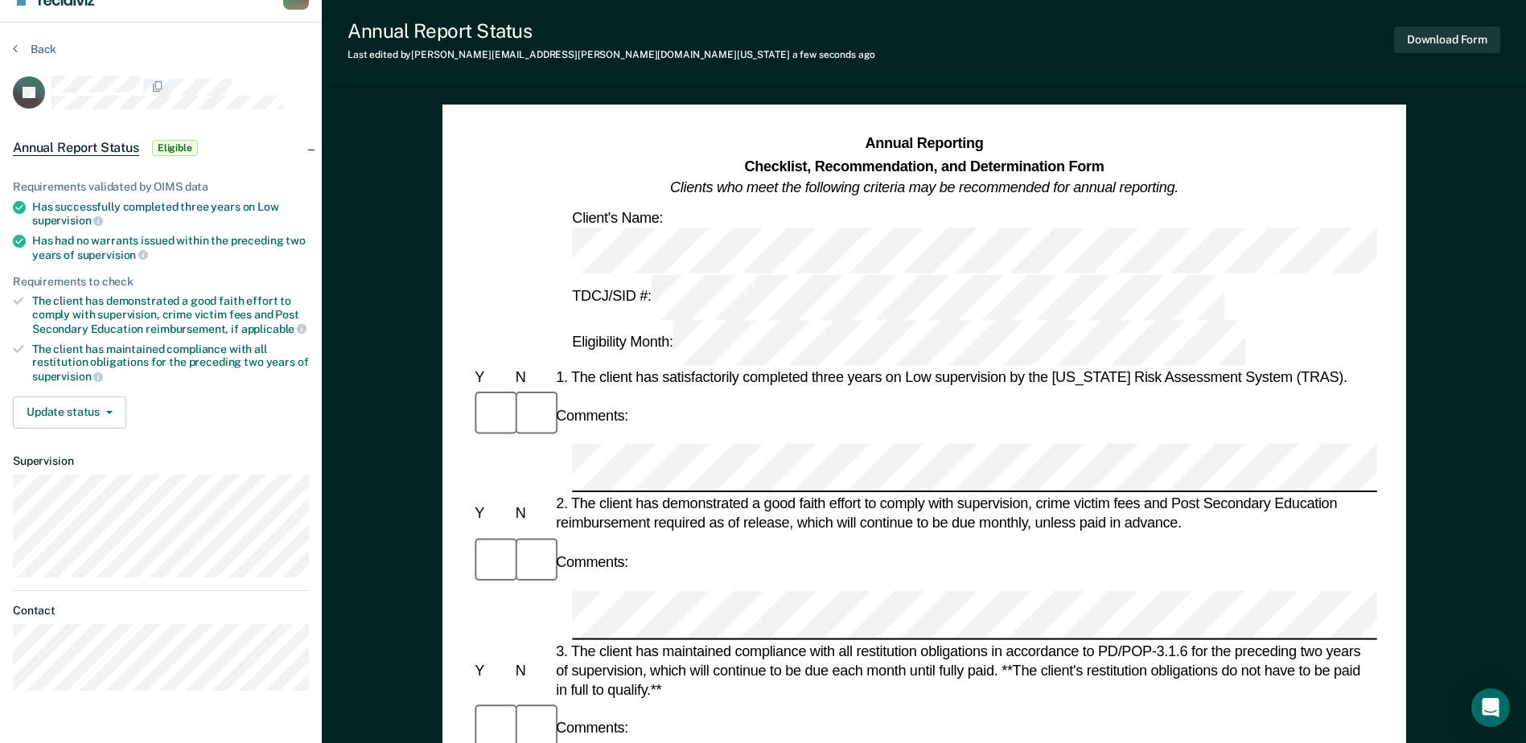
scroll to position [0, 0]
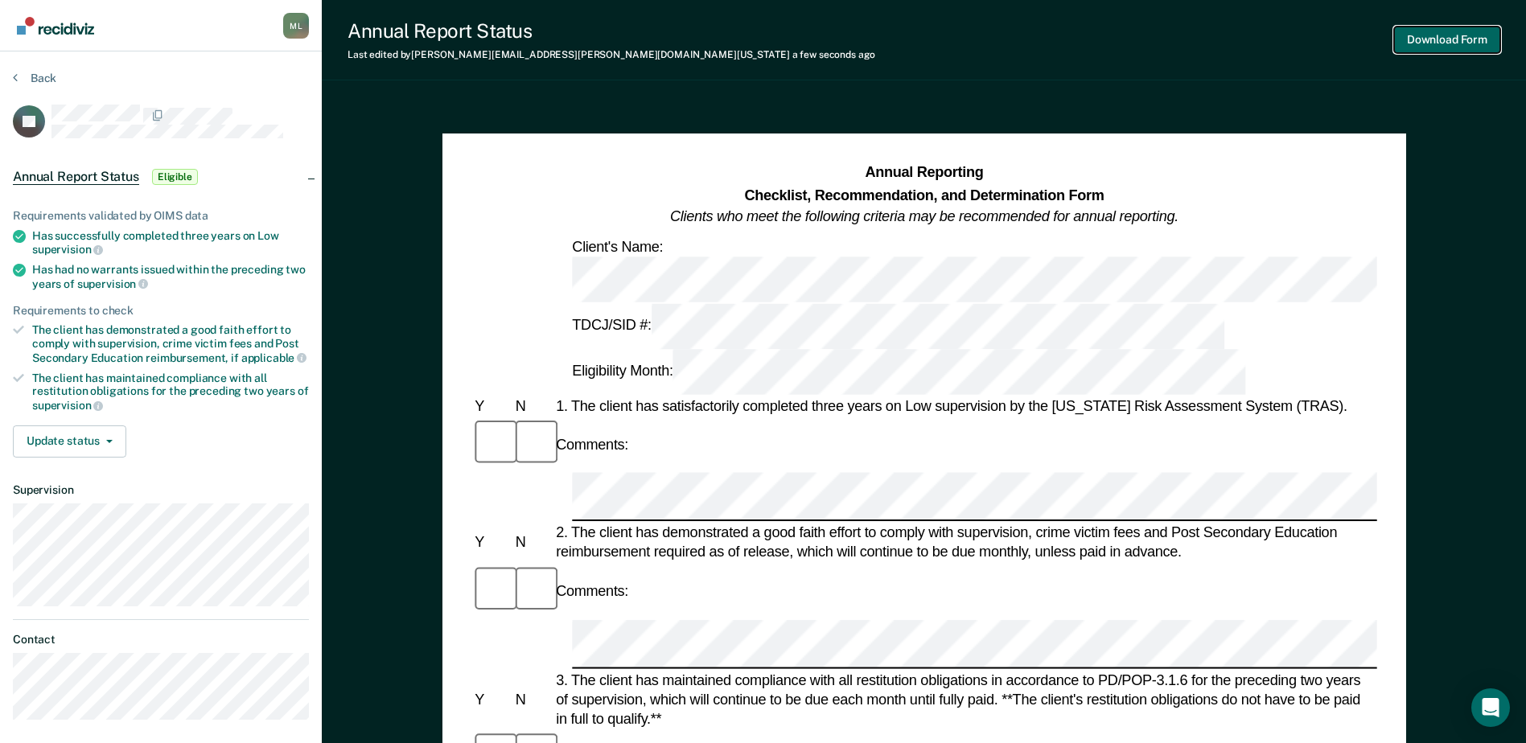
click at [1409, 41] on button "Download Form" at bounding box center [1447, 40] width 106 height 27
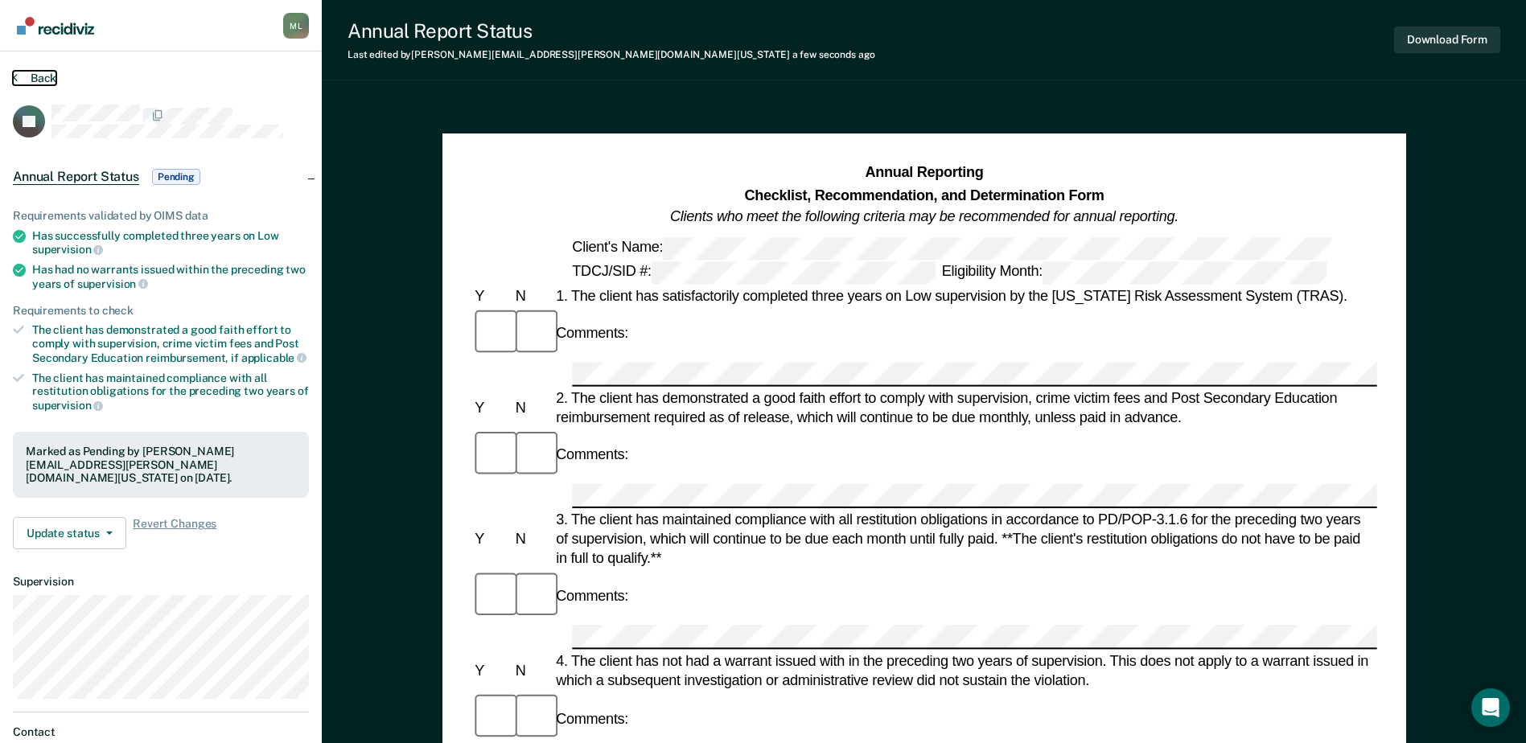
click at [18, 79] on button "Back" at bounding box center [34, 78] width 43 height 14
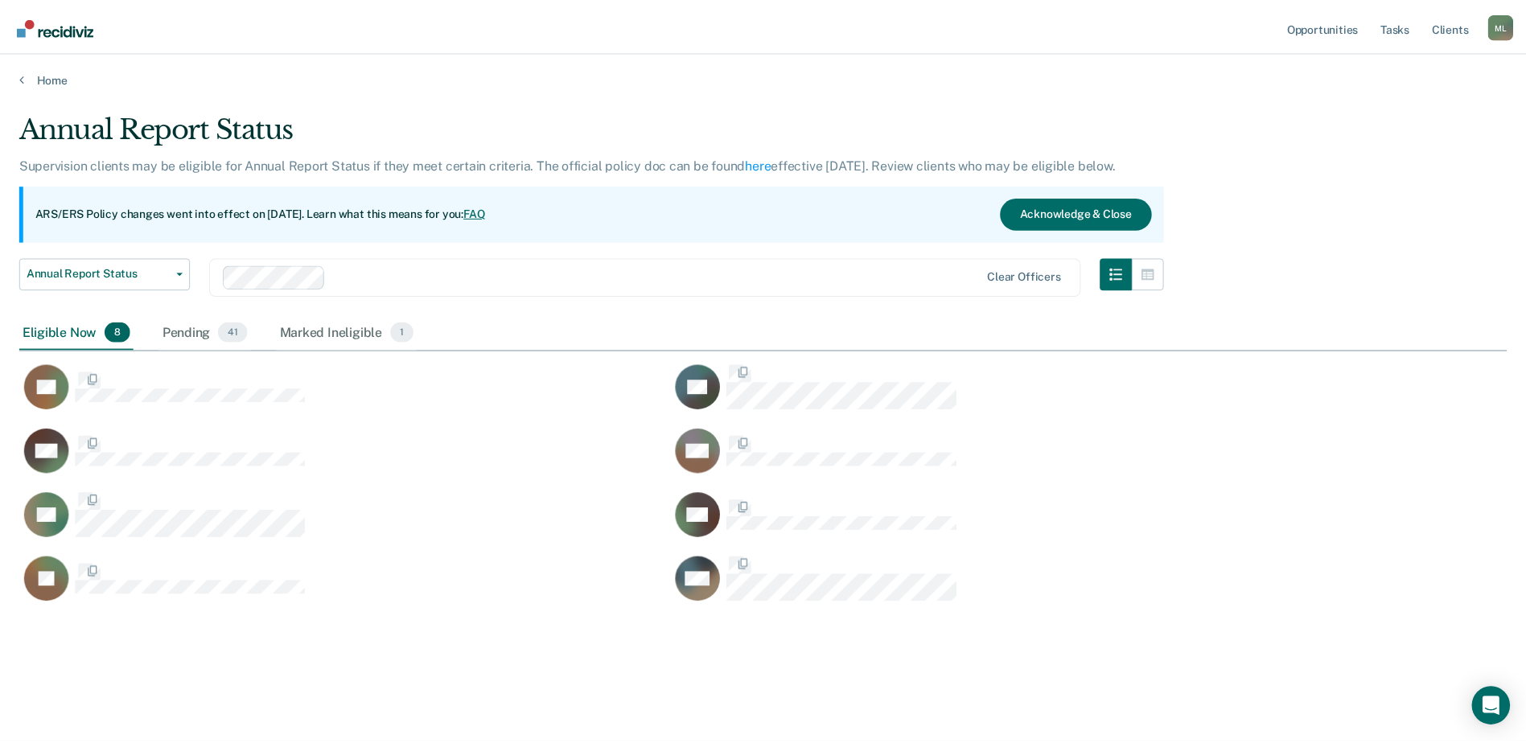
scroll to position [499, 1487]
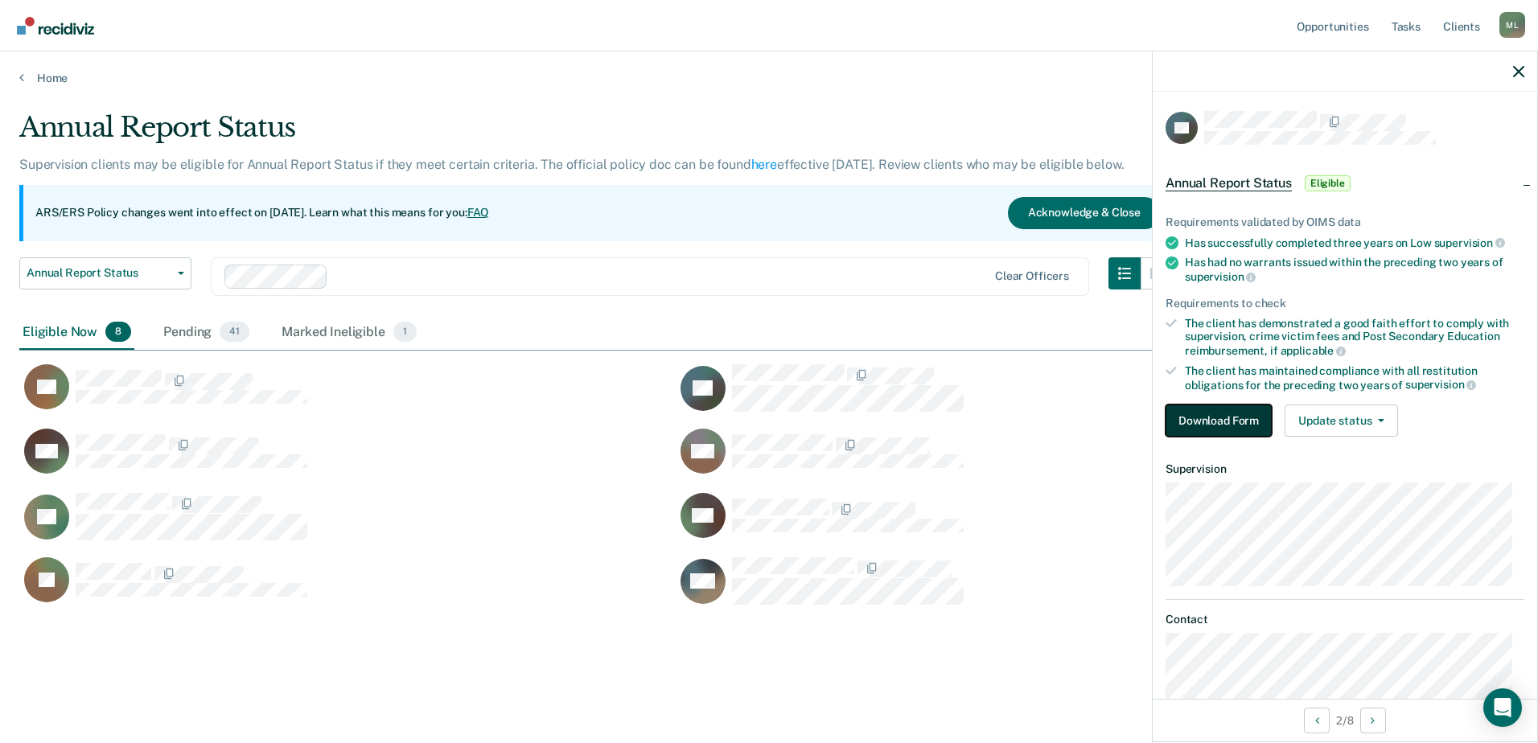
click at [1226, 415] on button "Download Form" at bounding box center [1218, 421] width 106 height 32
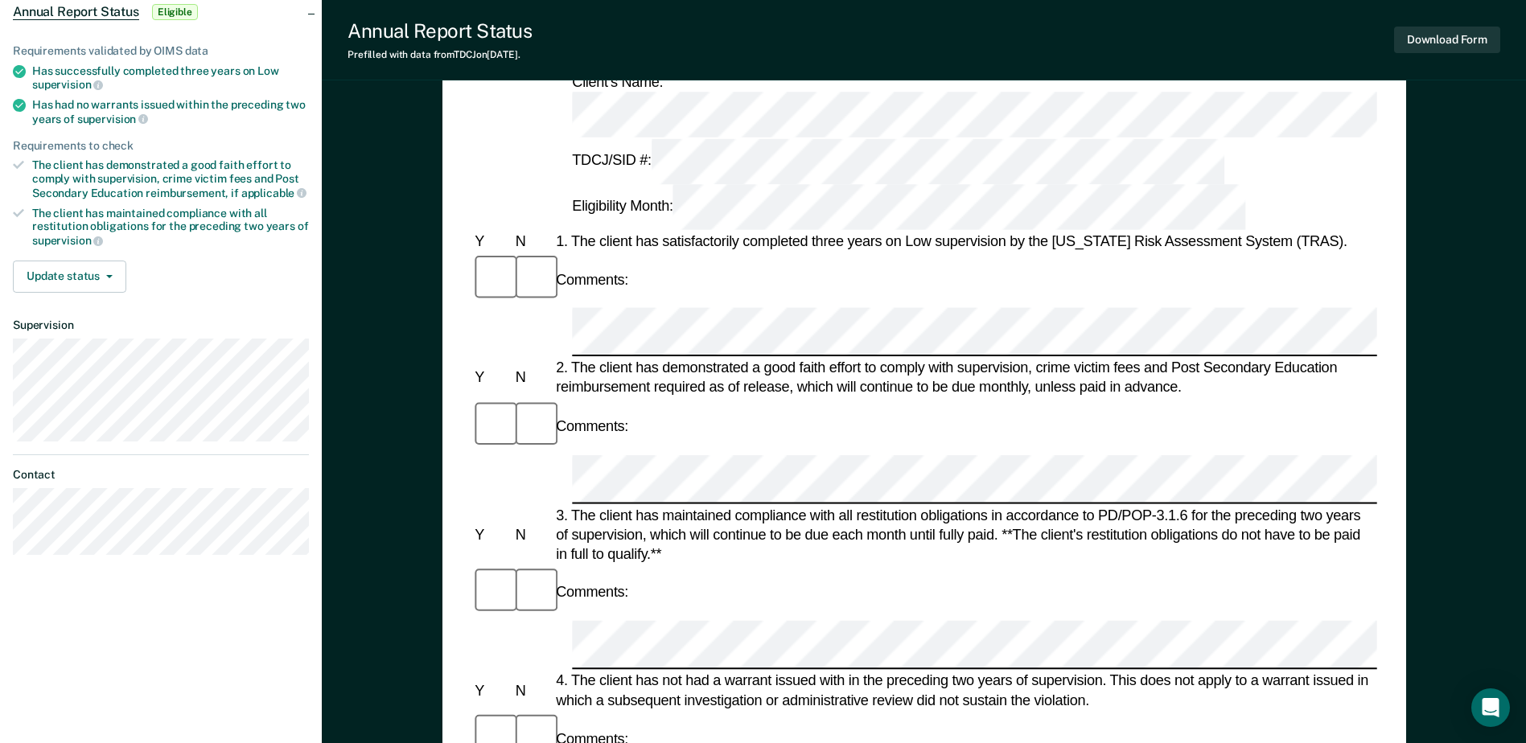
scroll to position [161, 0]
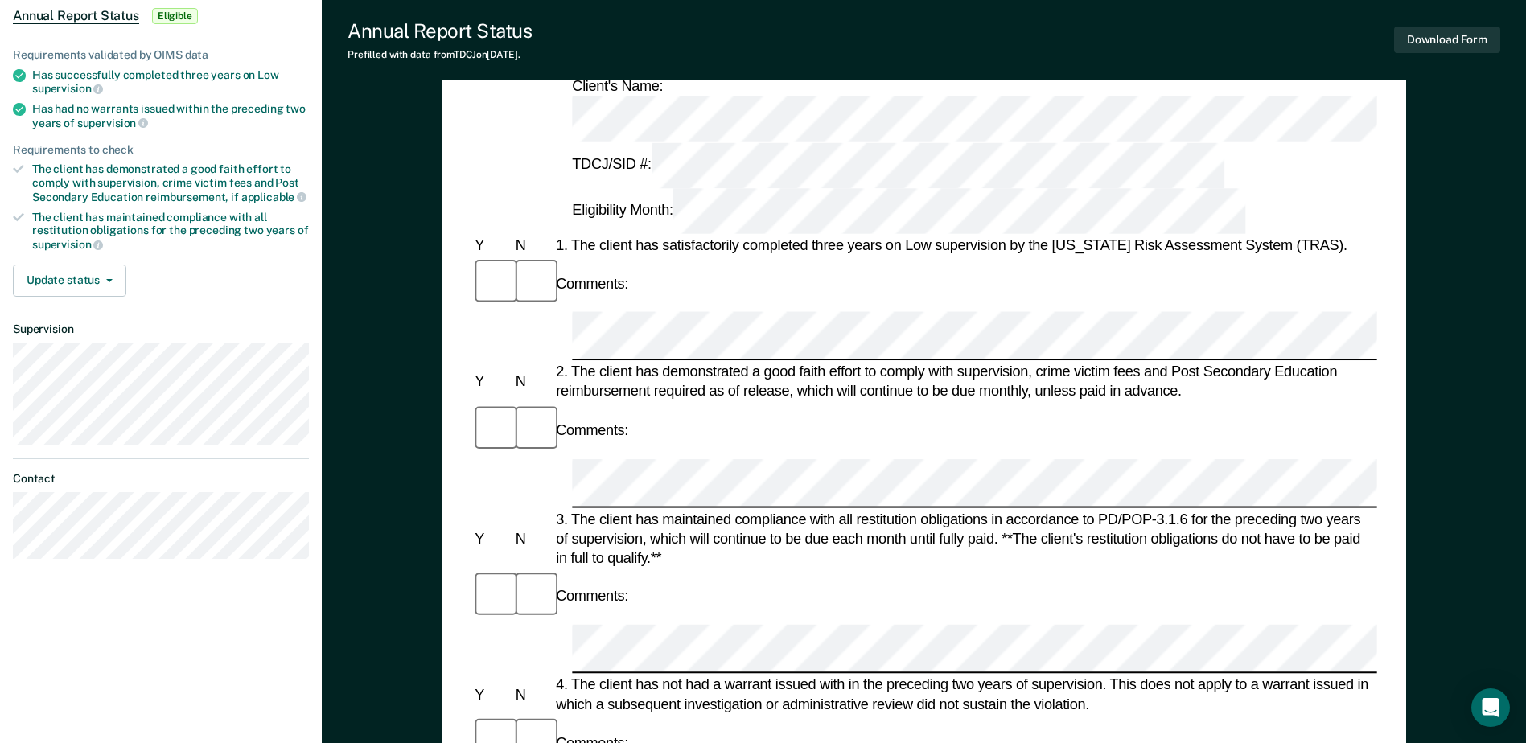
click at [530, 363] on div "Y N 2. The client has demonstrated a good faith effort to comply with supervisi…" at bounding box center [923, 382] width 905 height 39
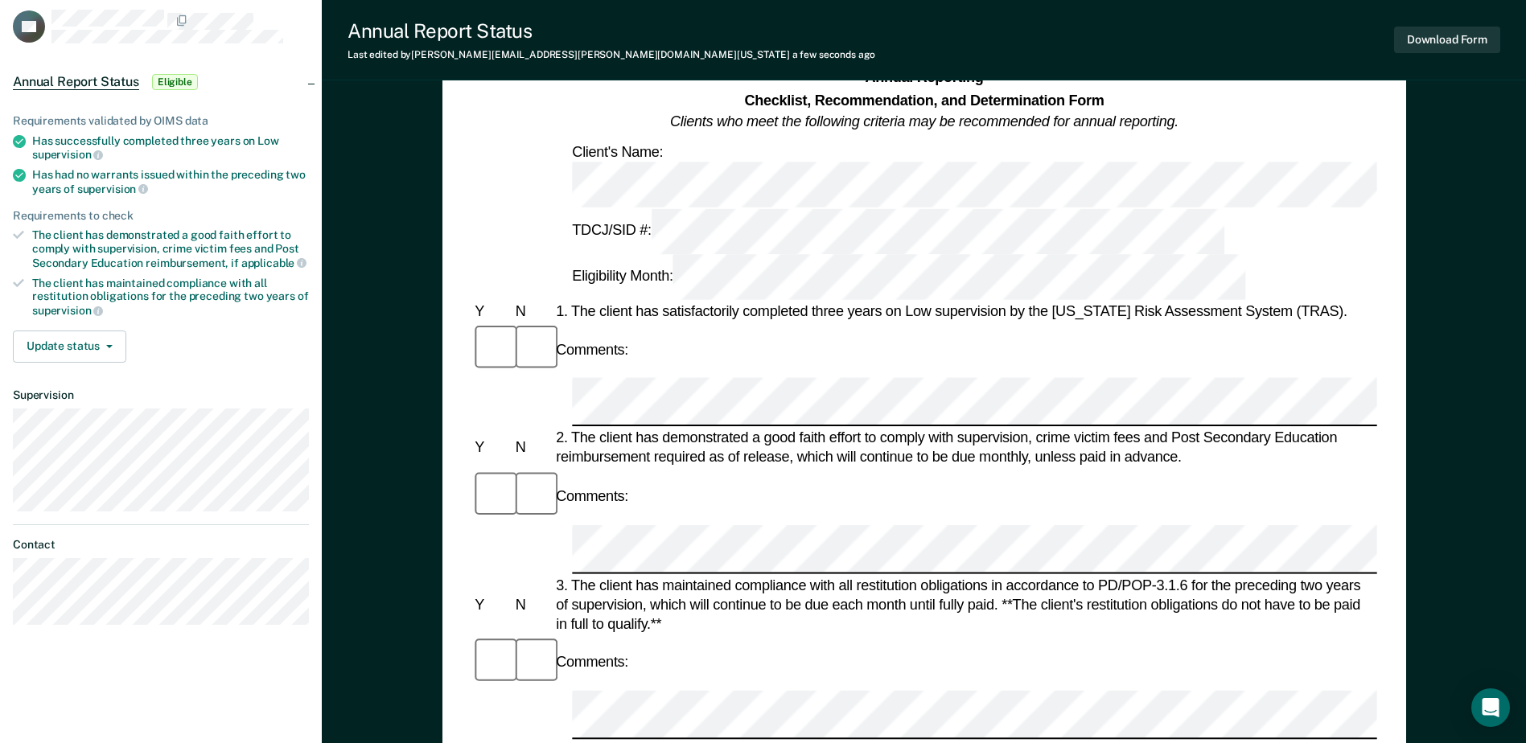
scroll to position [0, 0]
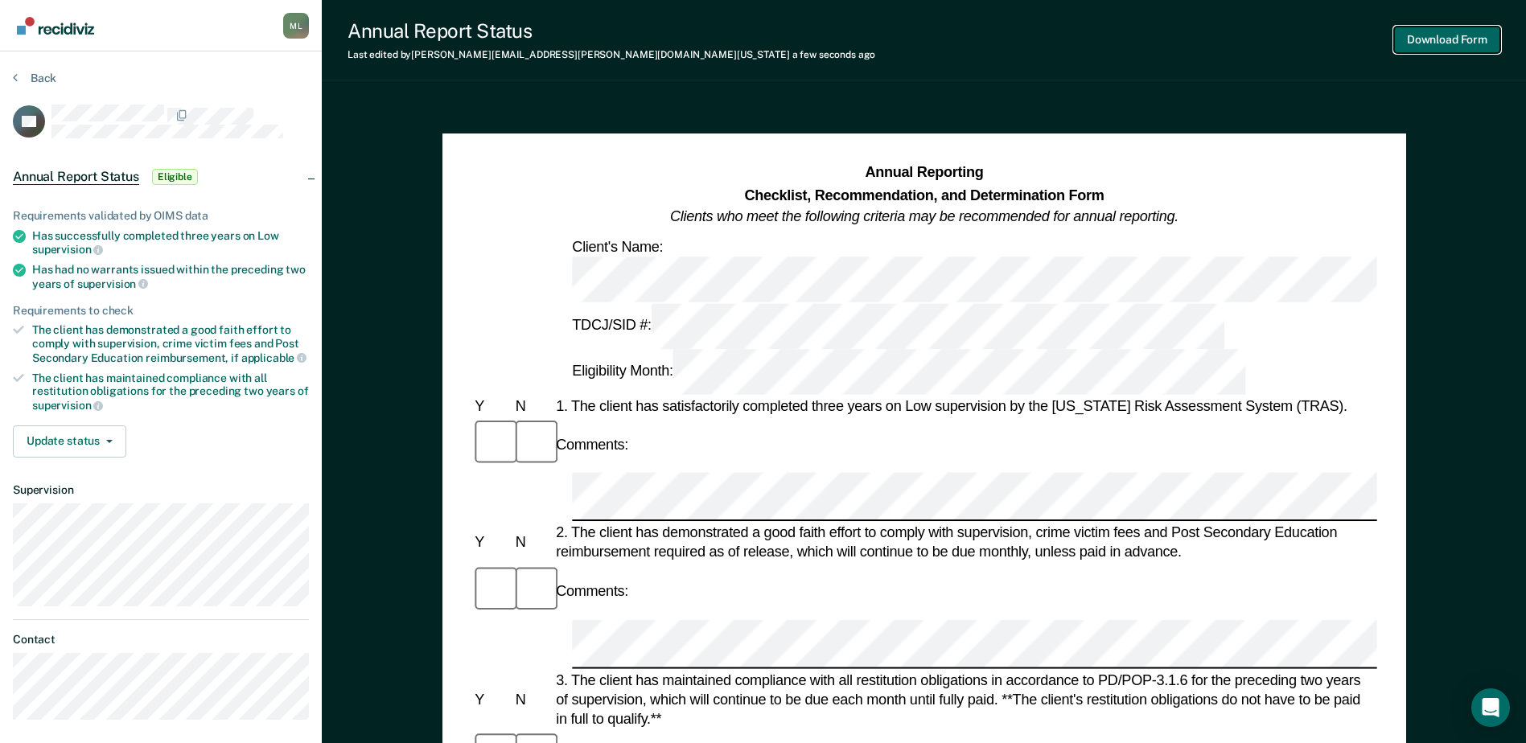
click at [1416, 31] on button "Download Form" at bounding box center [1447, 40] width 106 height 27
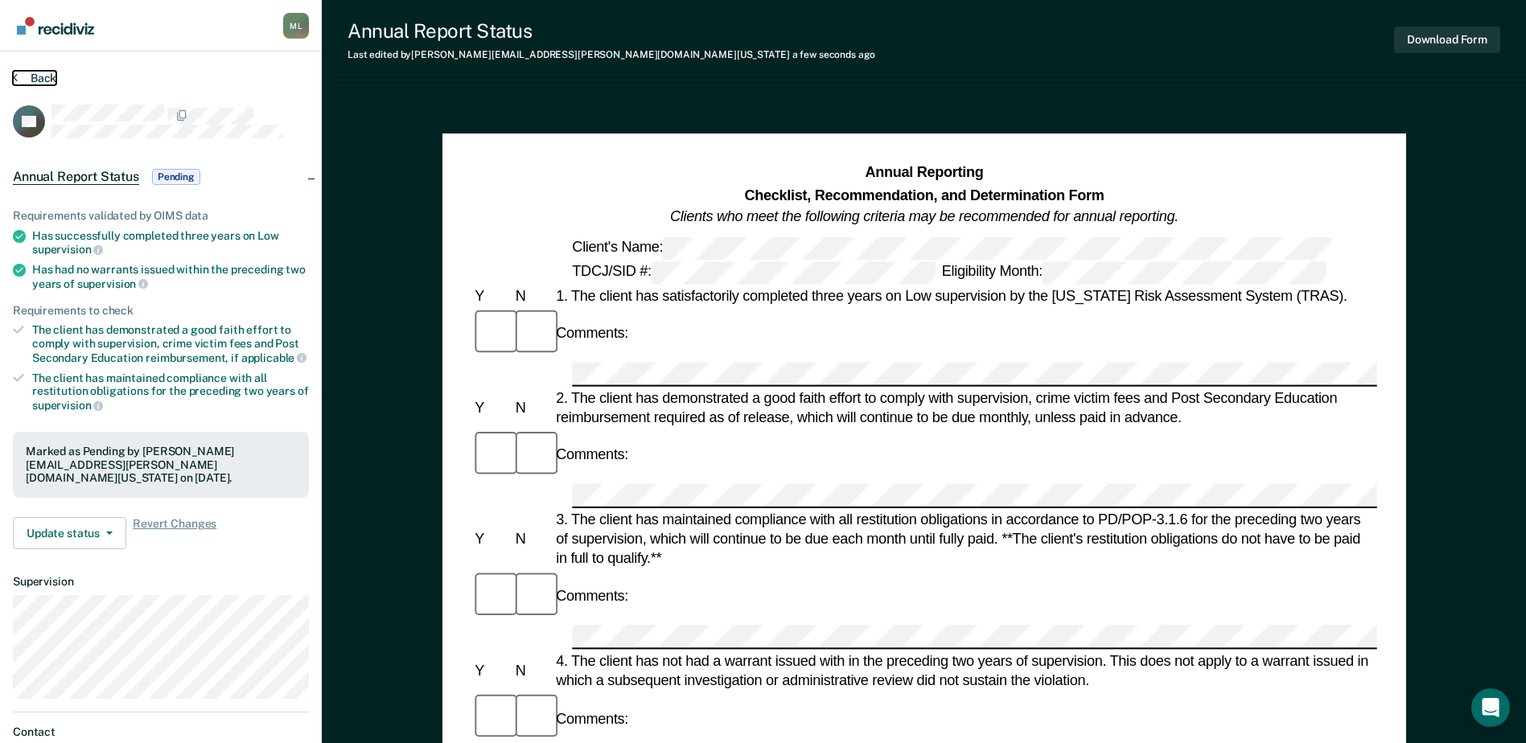
click at [31, 72] on button "Back" at bounding box center [34, 78] width 43 height 14
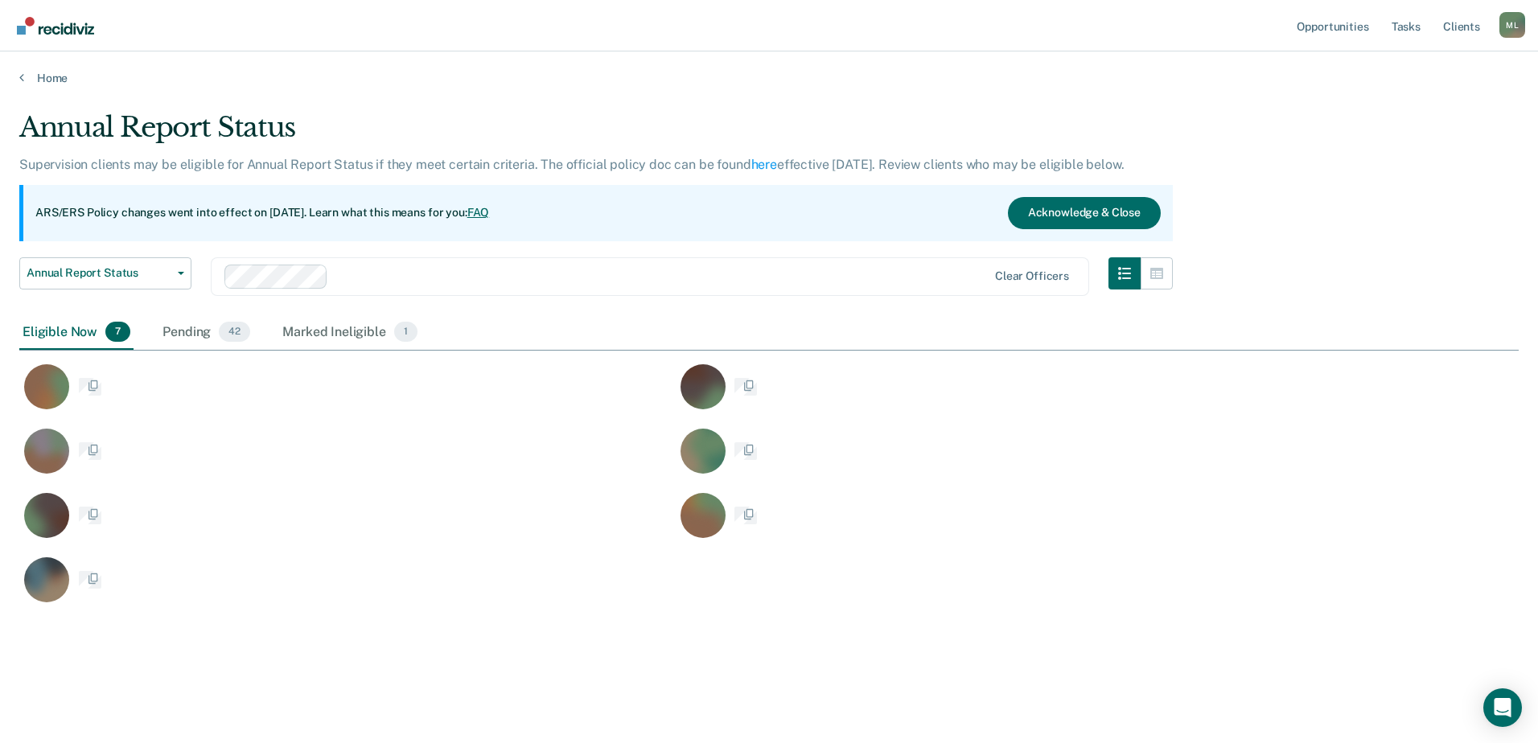
scroll to position [499, 1487]
